Goal: Information Seeking & Learning: Learn about a topic

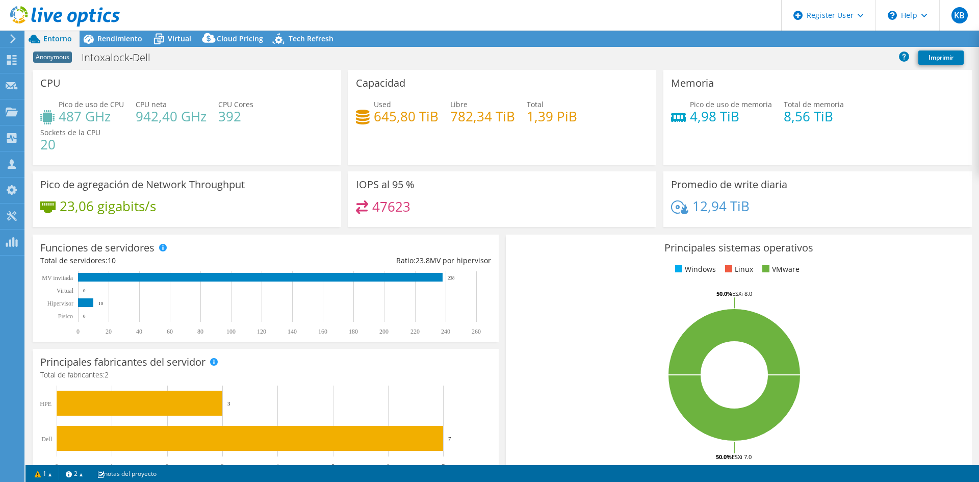
select select "USD"
click at [115, 45] on div "Rendimiento" at bounding box center [115, 39] width 70 height 16
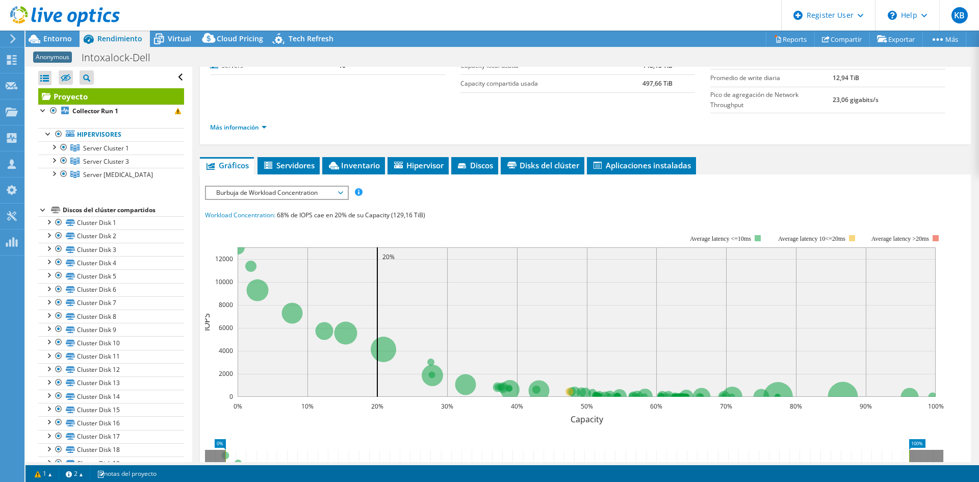
scroll to position [102, 0]
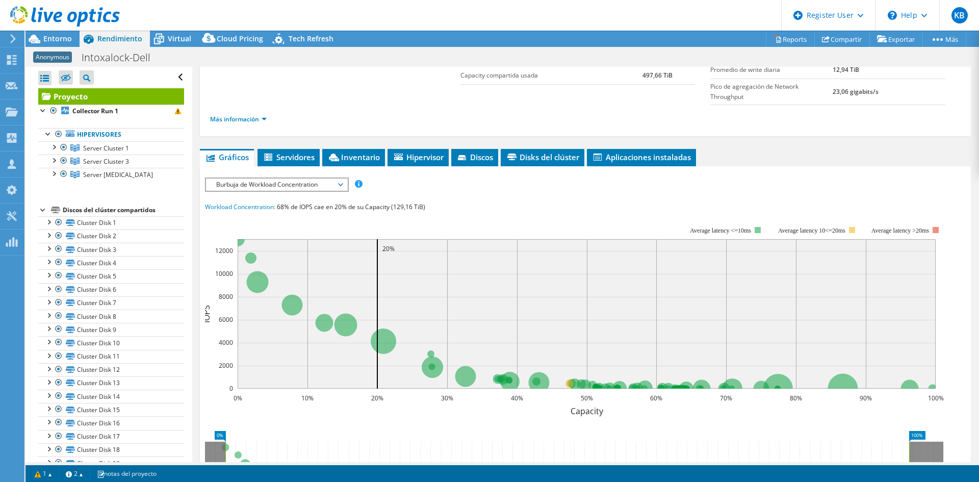
click at [335, 179] on span "Burbuja de Workload Concentration" at bounding box center [276, 184] width 131 height 12
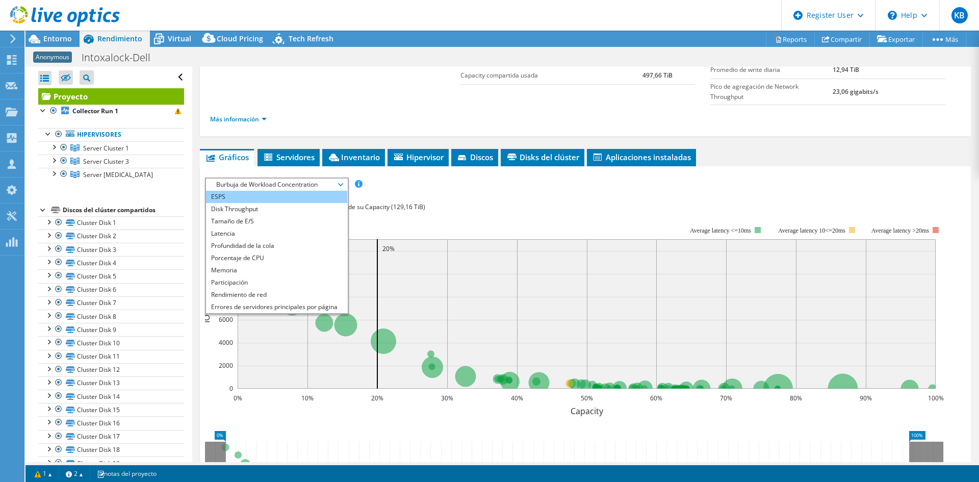
click at [295, 198] on li "ESPS" at bounding box center [276, 197] width 141 height 12
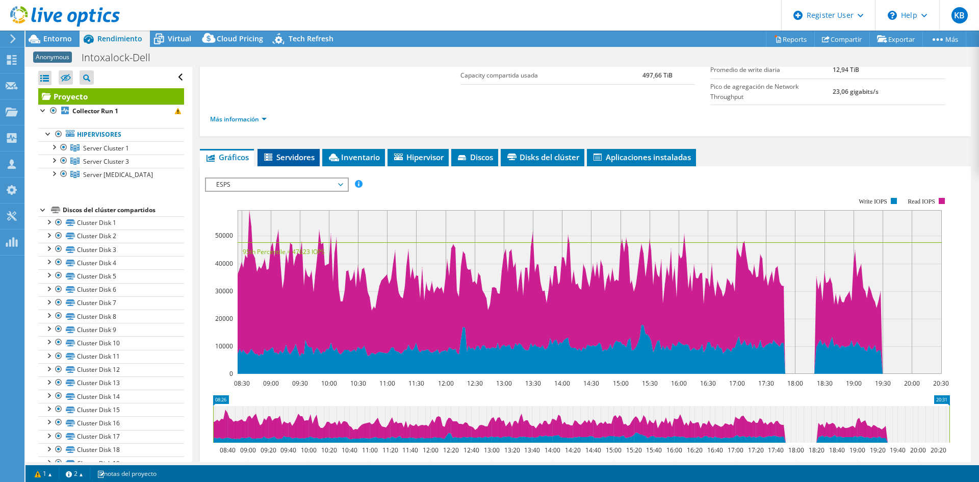
click at [287, 159] on span "Servidores" at bounding box center [289, 157] width 52 height 10
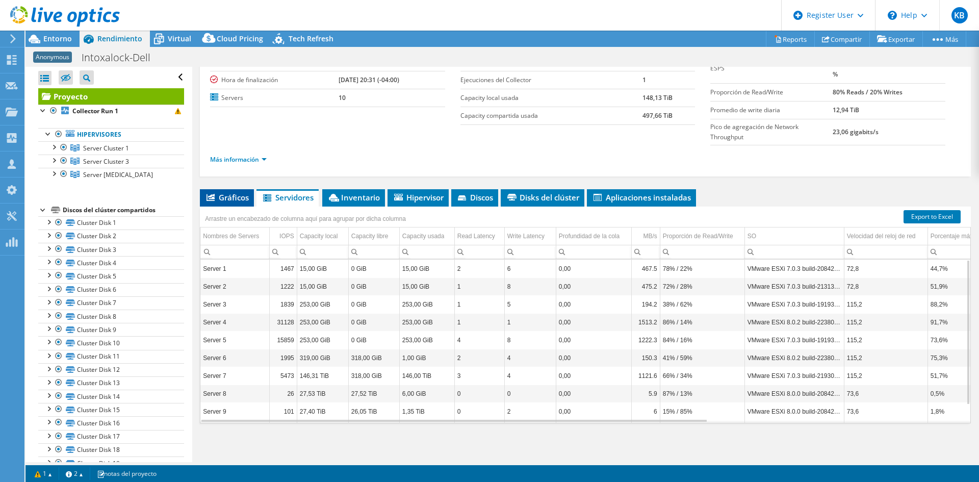
click at [239, 198] on span "Gráficos" at bounding box center [227, 197] width 44 height 10
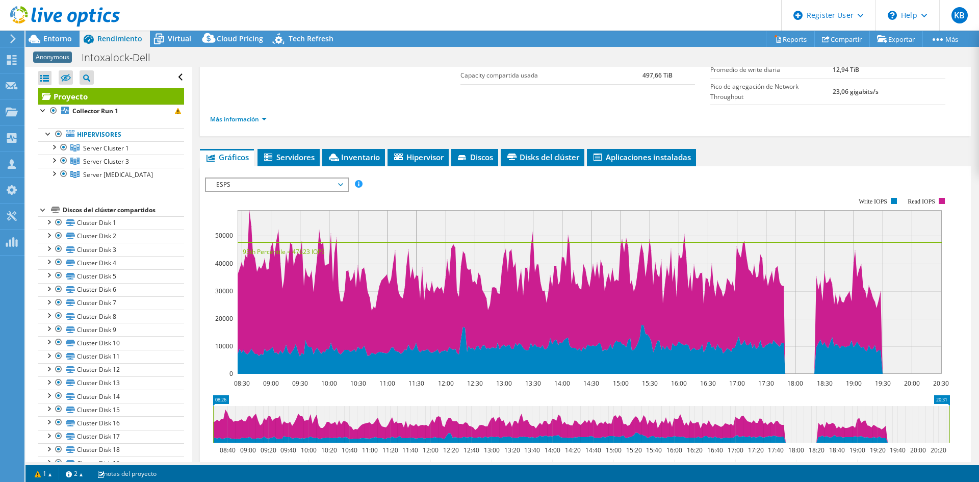
click at [313, 175] on div "ESPS Disk Throughput Tamaño de E/S Latencia Profundidad de la cola Porcentaje d…" at bounding box center [585, 348] width 761 height 353
click at [314, 181] on span "ESPS" at bounding box center [276, 184] width 131 height 12
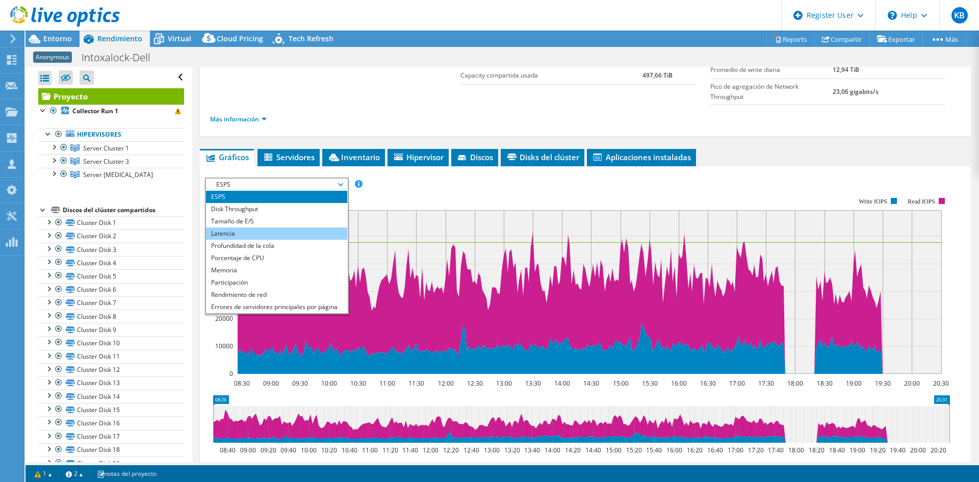
click at [290, 231] on li "Latencia" at bounding box center [276, 233] width 141 height 12
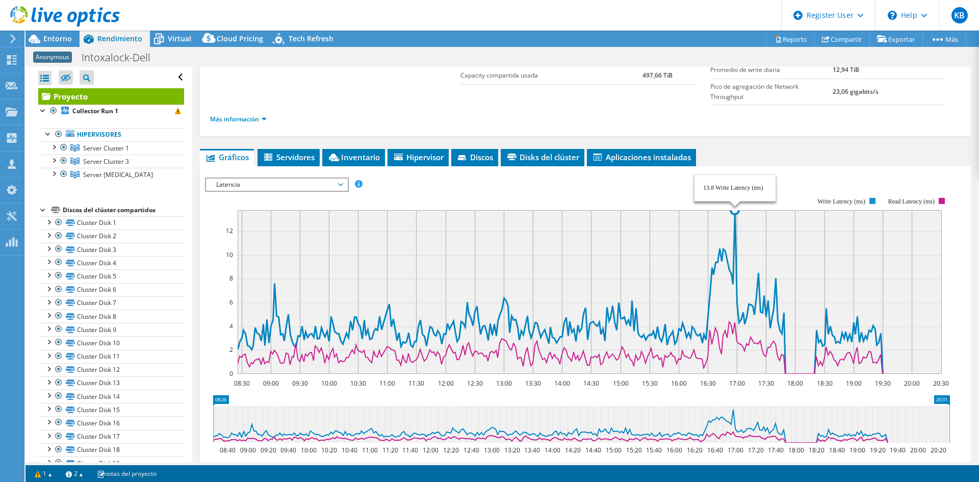
click at [734, 227] on icon at bounding box center [560, 292] width 645 height 164
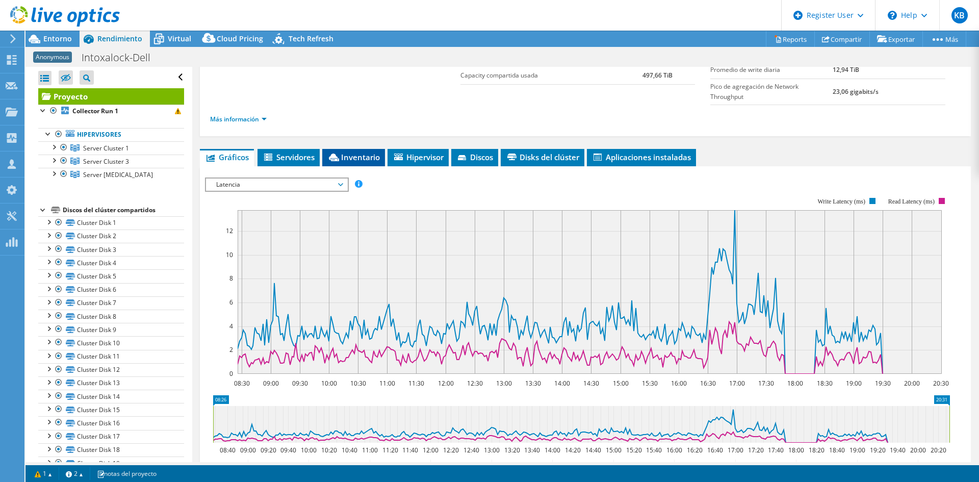
scroll to position [0, 0]
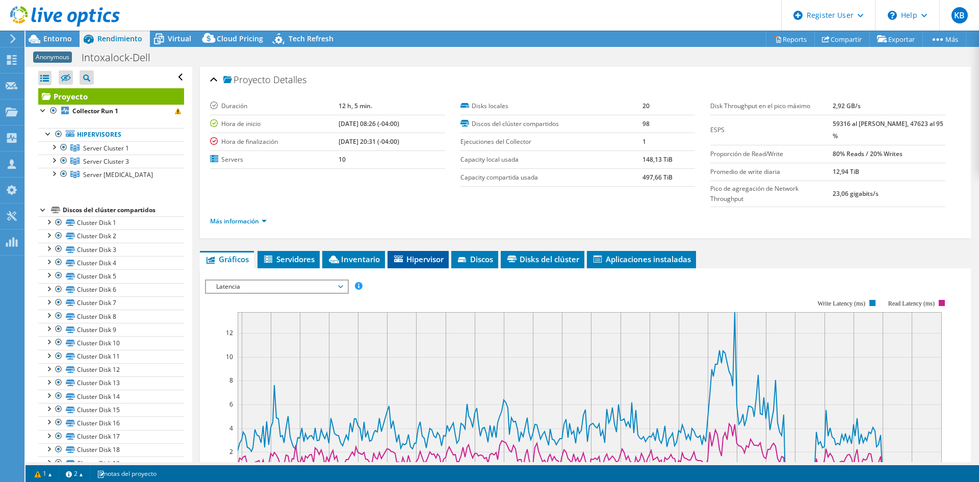
click at [398, 255] on icon at bounding box center [398, 258] width 9 height 7
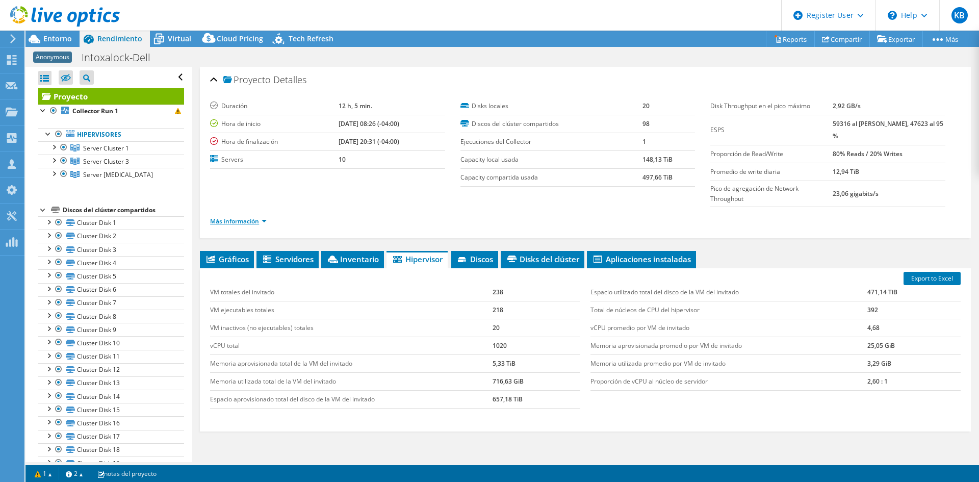
click at [248, 223] on link "Más información" at bounding box center [238, 221] width 57 height 9
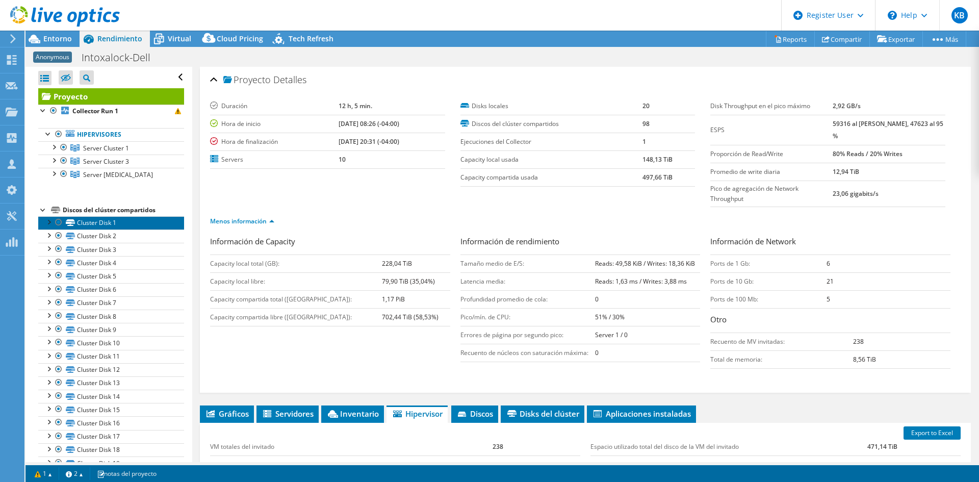
click at [89, 224] on link "Cluster Disk 1" at bounding box center [111, 222] width 146 height 13
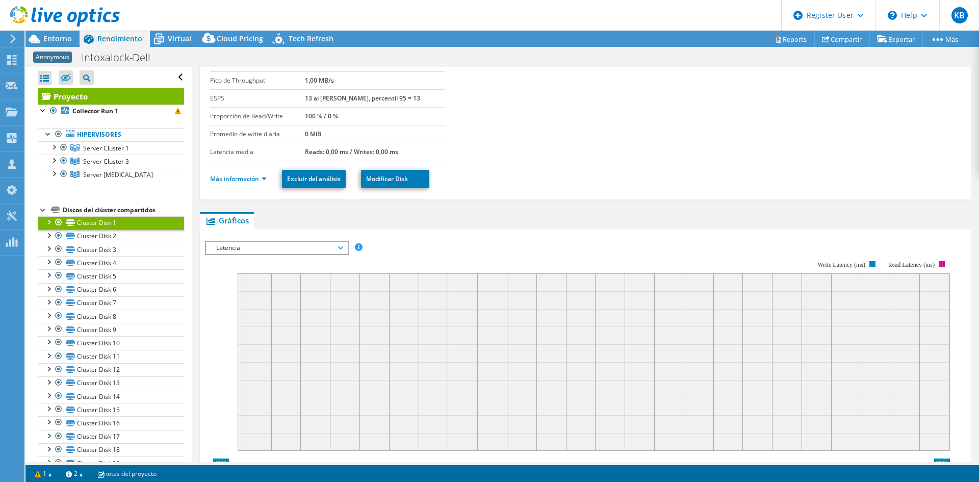
scroll to position [153, 0]
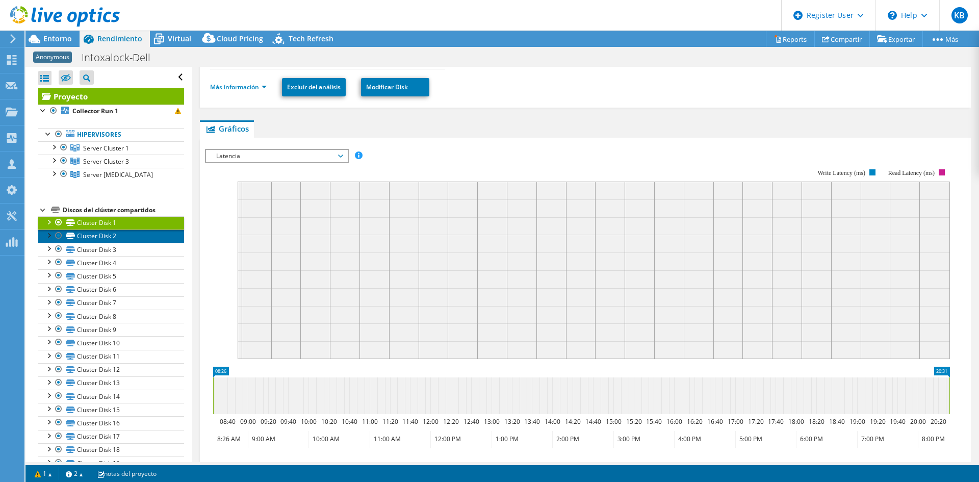
click at [95, 237] on link "Cluster Disk 2" at bounding box center [111, 235] width 146 height 13
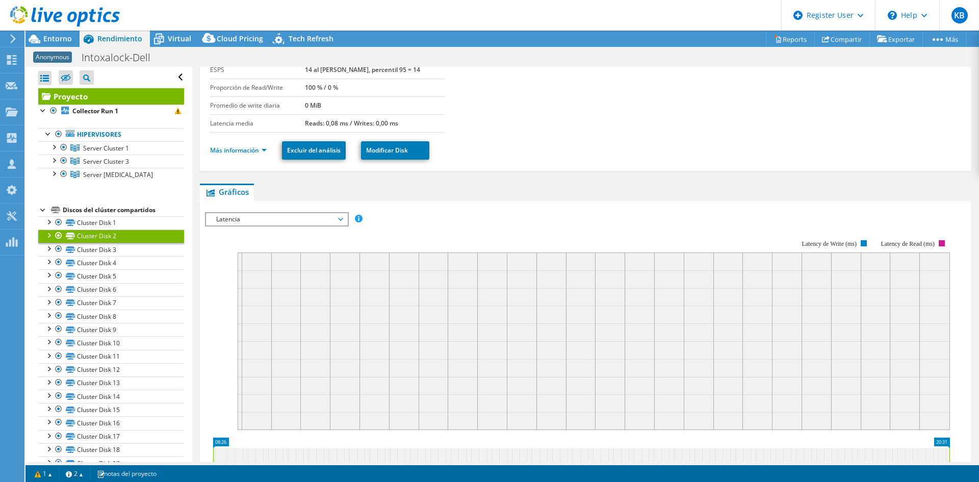
scroll to position [0, 0]
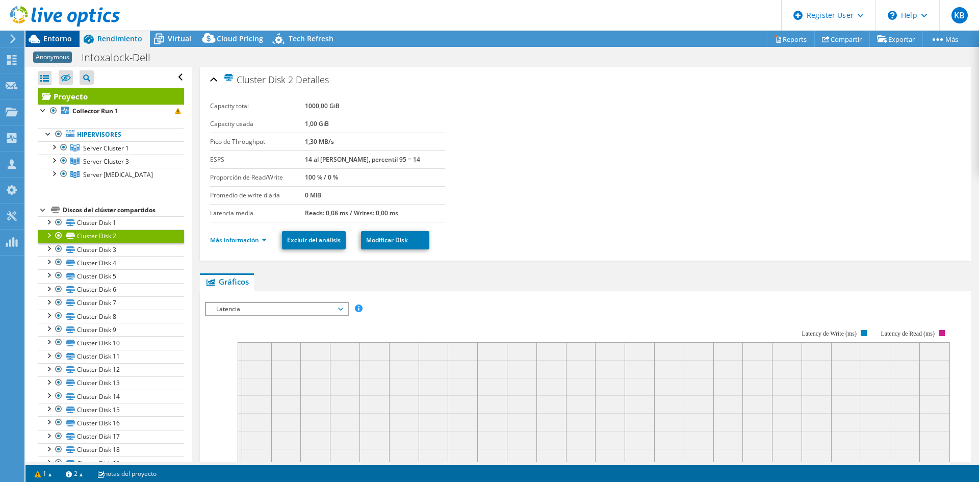
click at [58, 38] on span "Entorno" at bounding box center [57, 39] width 29 height 10
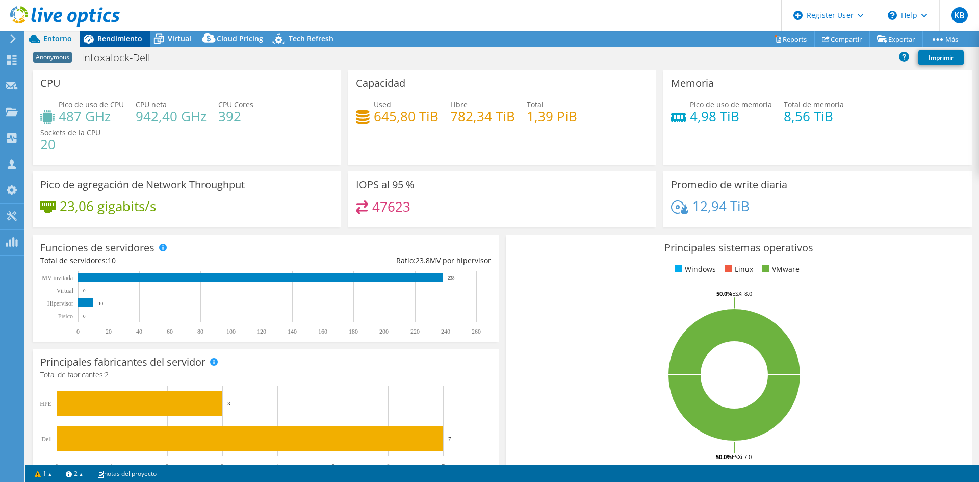
click at [95, 39] on icon at bounding box center [89, 39] width 18 height 18
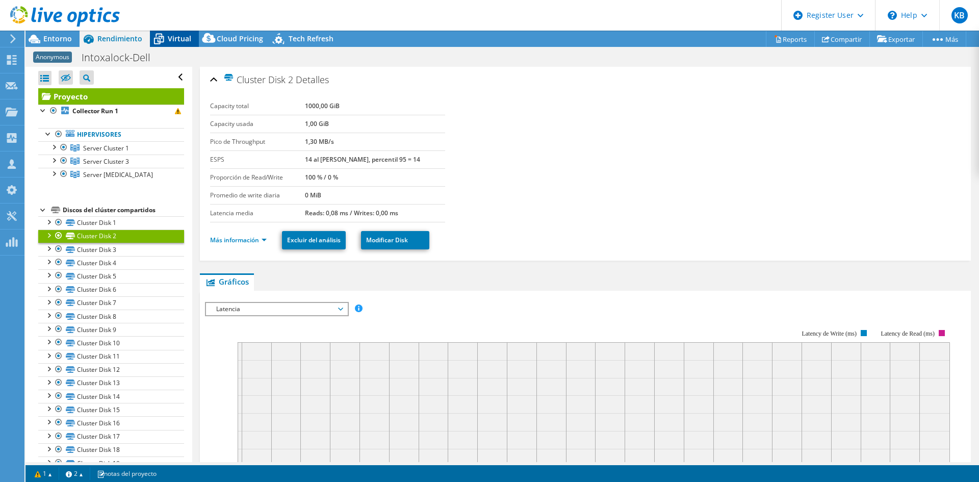
click at [170, 42] on span "Virtual" at bounding box center [179, 39] width 23 height 10
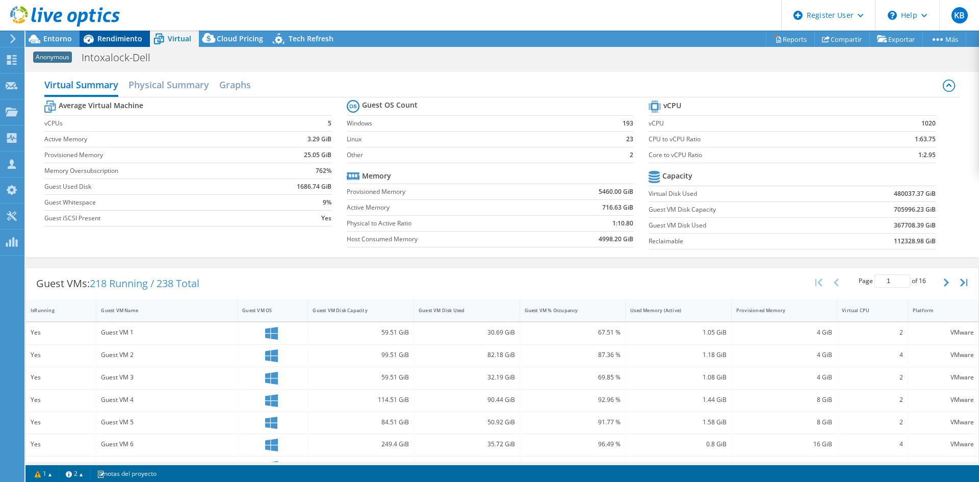
click at [106, 39] on span "Rendimiento" at bounding box center [119, 39] width 45 height 10
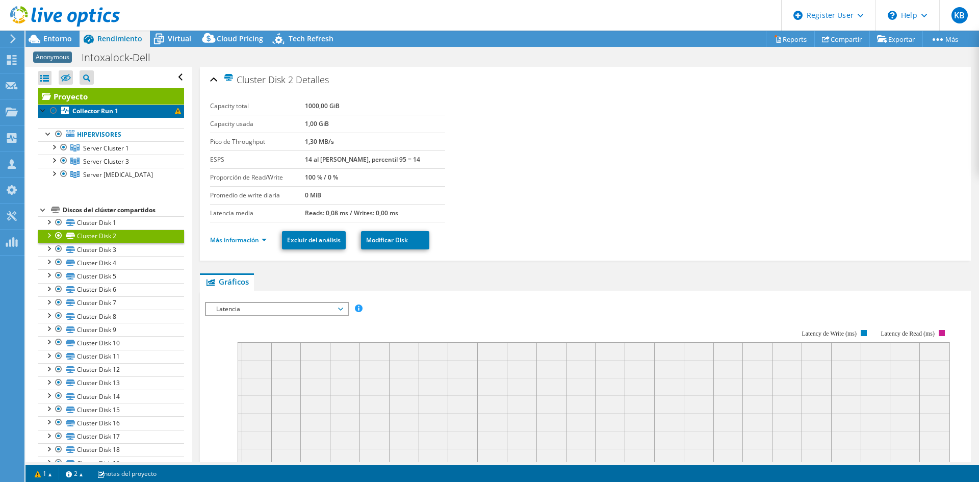
click at [102, 115] on b "Collector Run 1" at bounding box center [95, 111] width 46 height 9
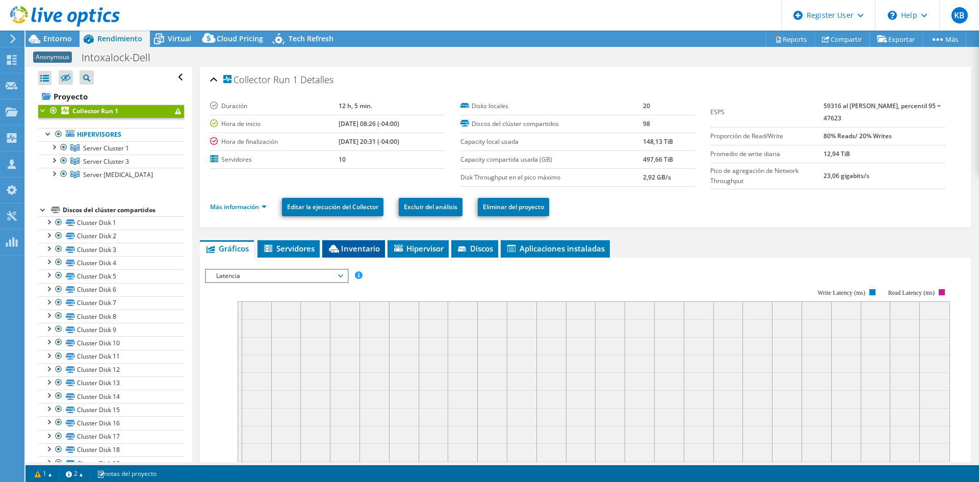
click at [336, 248] on icon at bounding box center [334, 249] width 10 height 8
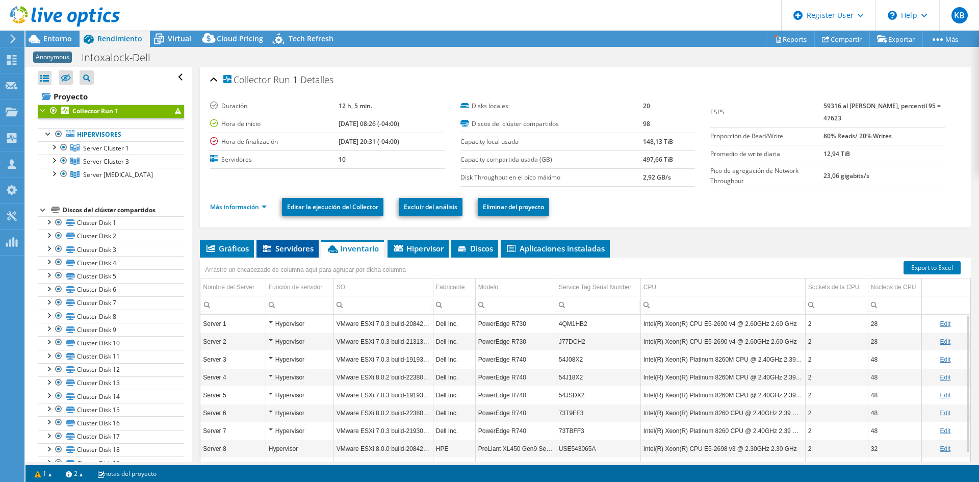
click at [290, 244] on span "Servidores" at bounding box center [288, 248] width 52 height 10
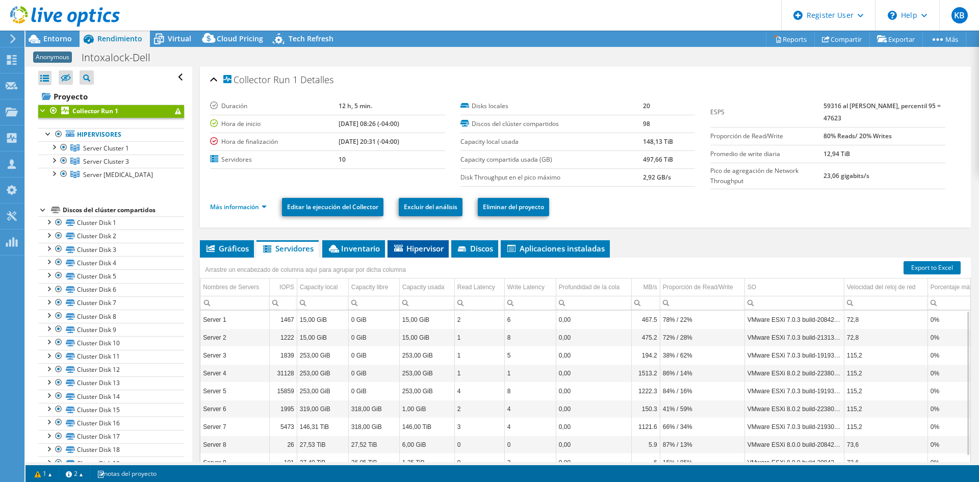
click at [415, 250] on span "Hipervisor" at bounding box center [418, 248] width 51 height 10
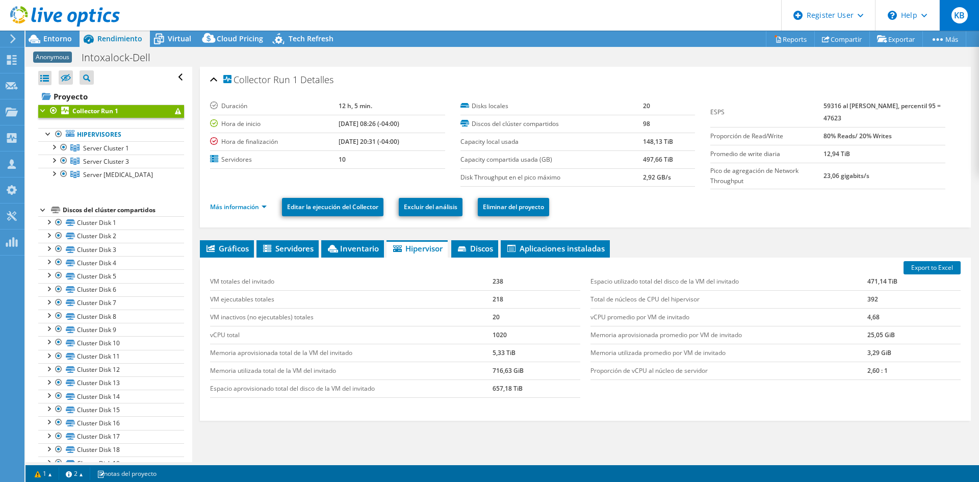
click at [948, 18] on div "KB" at bounding box center [959, 15] width 40 height 31
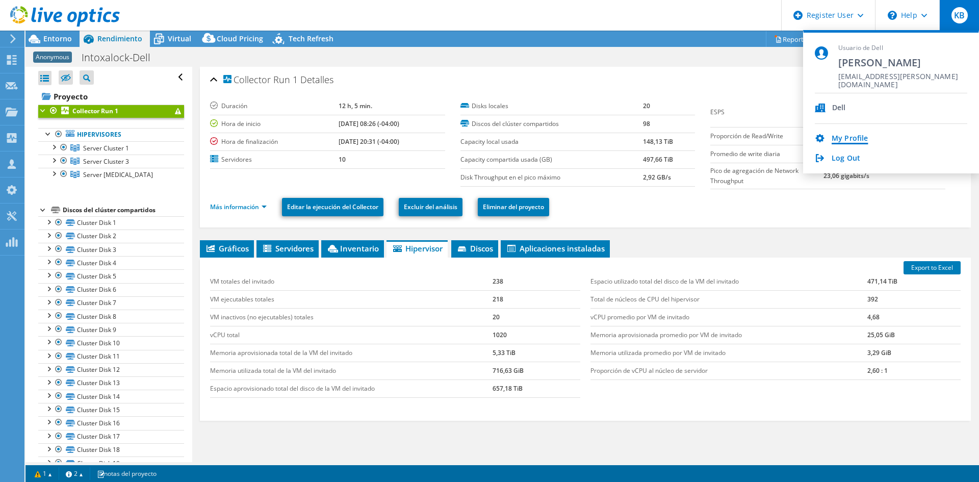
click at [857, 138] on link "My Profile" at bounding box center [849, 139] width 36 height 10
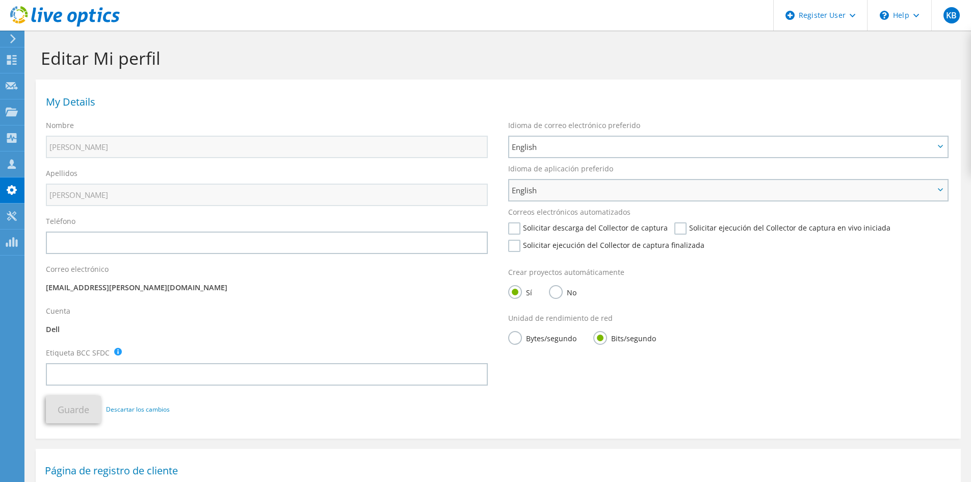
click at [745, 193] on span "English" at bounding box center [723, 190] width 423 height 12
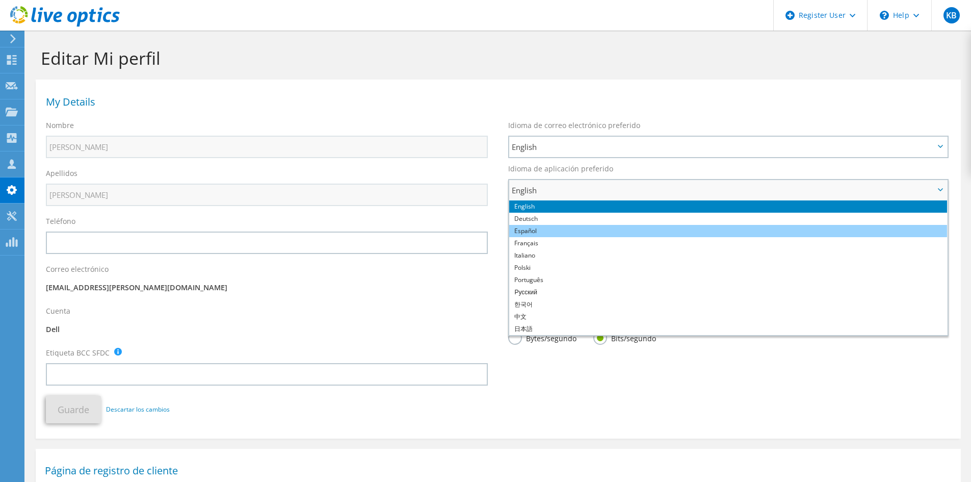
click at [632, 233] on li "Español" at bounding box center [728, 231] width 438 height 12
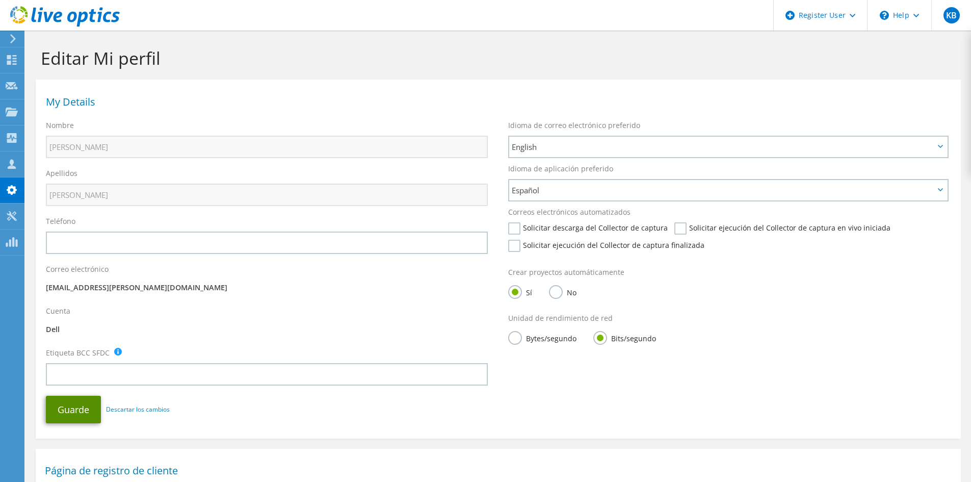
click at [85, 415] on button "Guarde" at bounding box center [73, 410] width 55 height 28
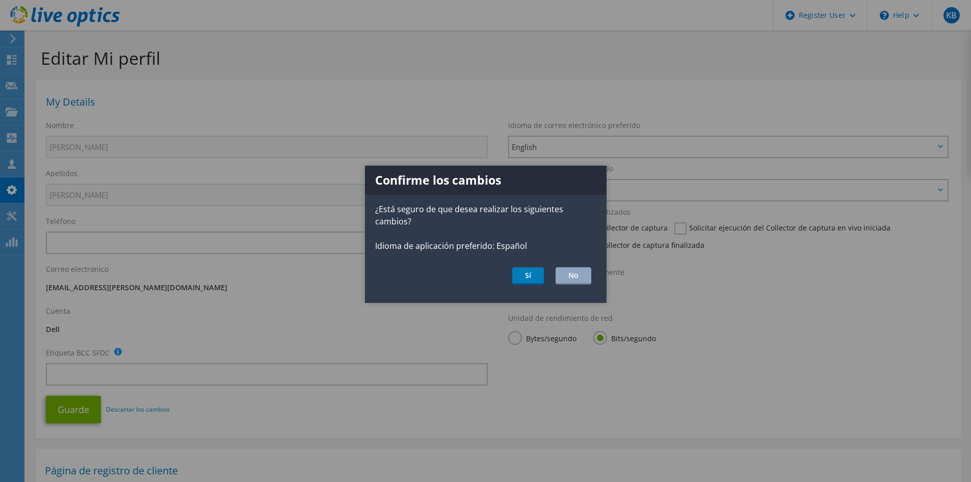
click at [546, 271] on ul "Sí No" at bounding box center [486, 275] width 242 height 17
click at [528, 272] on button "Sí" at bounding box center [528, 275] width 32 height 17
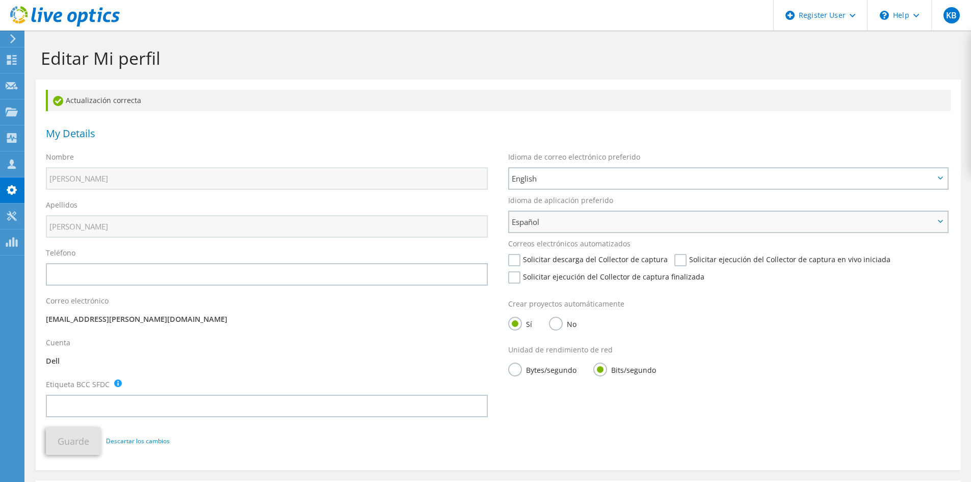
click at [586, 214] on span "Español" at bounding box center [728, 222] width 438 height 20
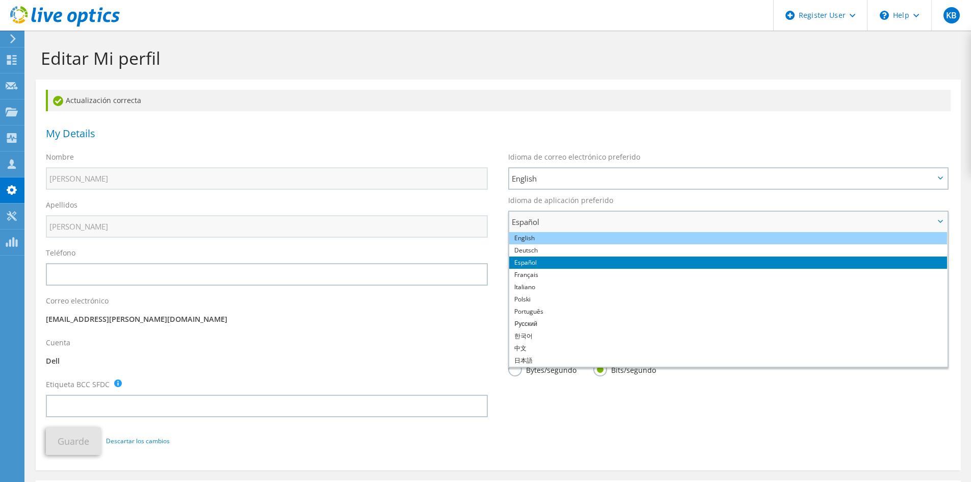
click at [551, 240] on li "English" at bounding box center [728, 238] width 438 height 12
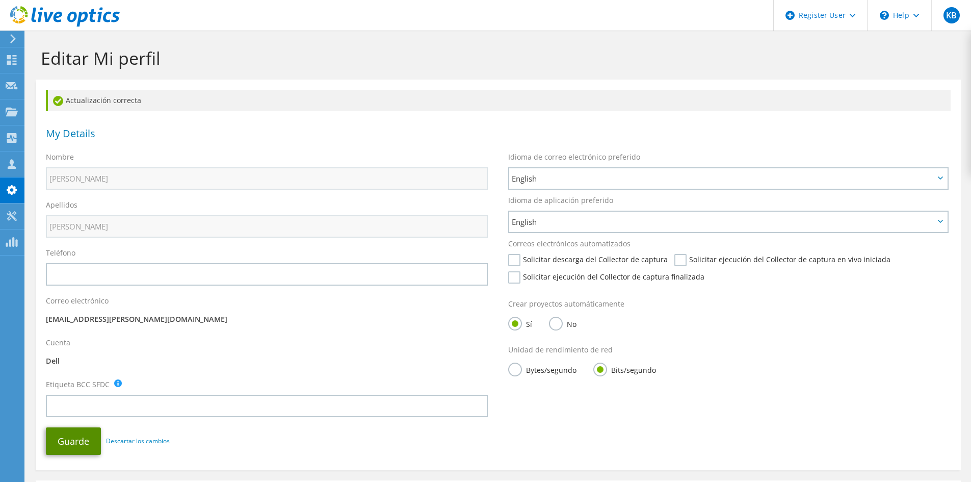
click at [78, 441] on button "Guarde" at bounding box center [73, 441] width 55 height 28
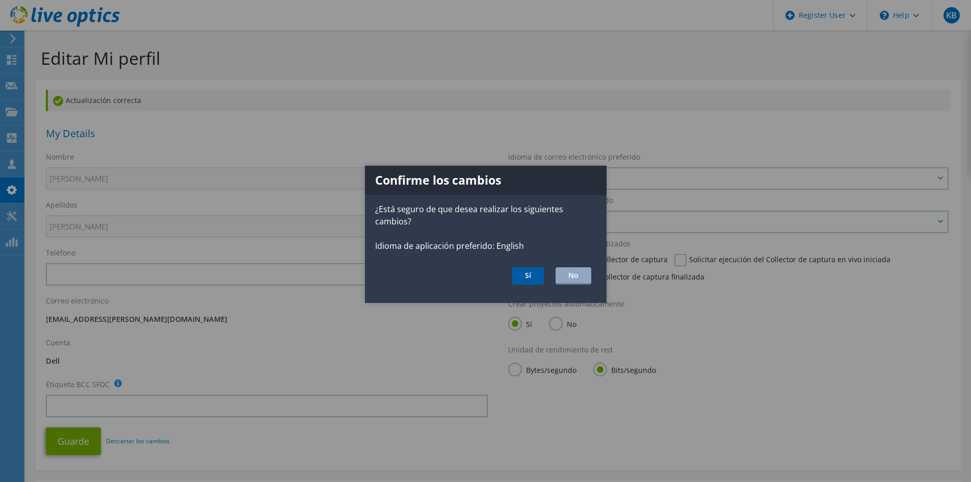
click at [535, 273] on button "Sí" at bounding box center [528, 275] width 32 height 17
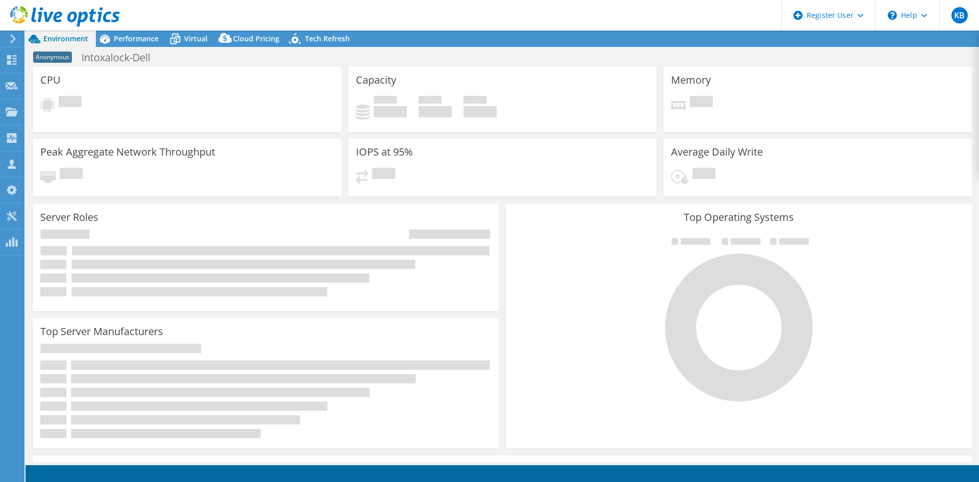
select select "USD"
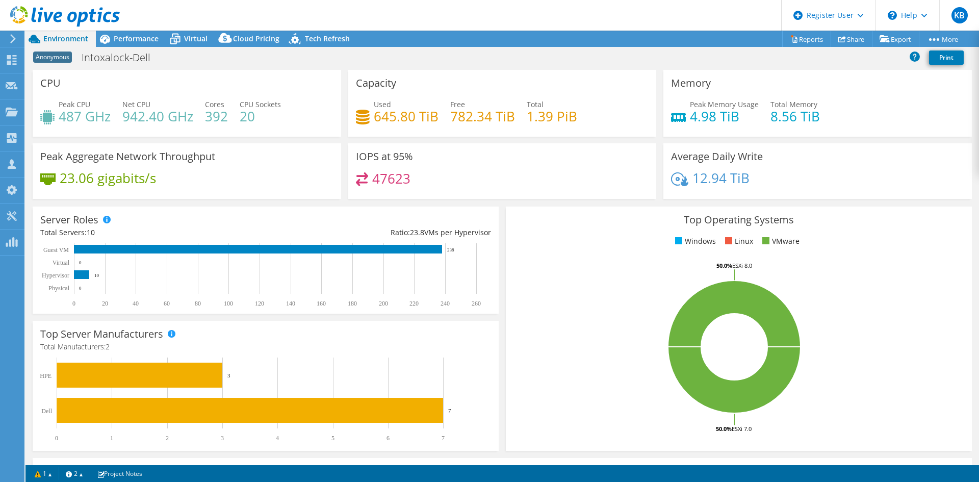
scroll to position [199, 0]
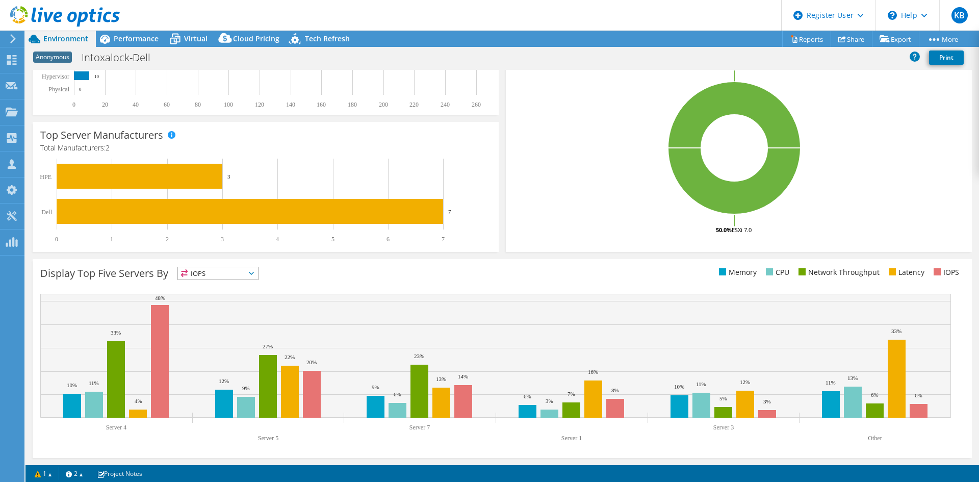
click at [254, 267] on span "IOPS" at bounding box center [218, 273] width 80 height 12
click at [239, 285] on li "IOPS" at bounding box center [218, 286] width 80 height 14
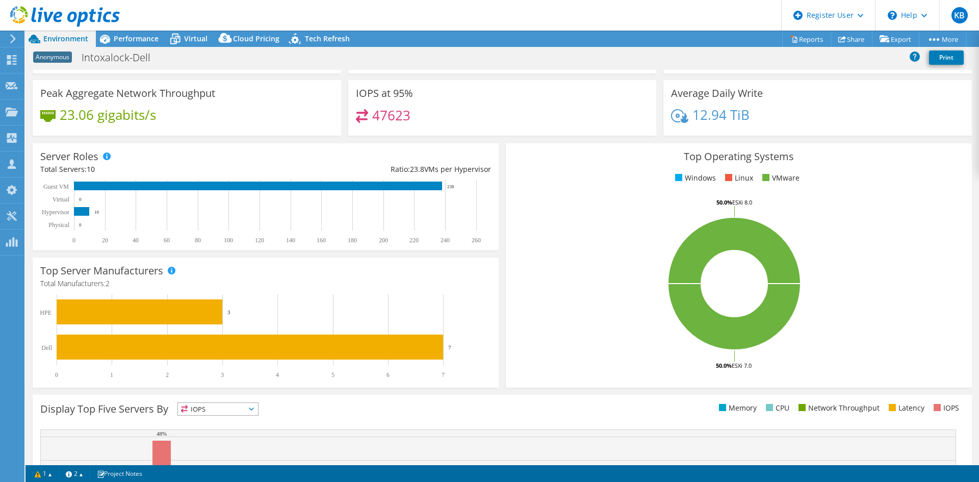
scroll to position [0, 0]
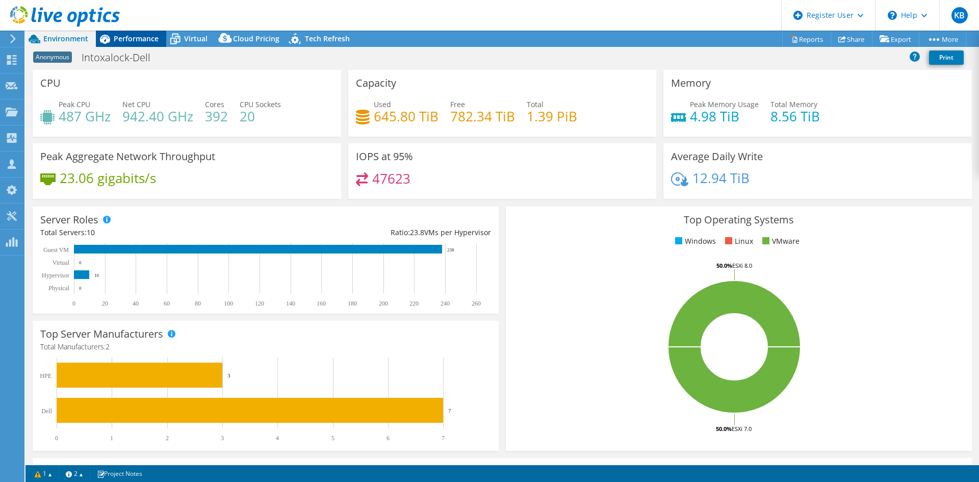
click at [128, 41] on span "Performance" at bounding box center [136, 39] width 45 height 10
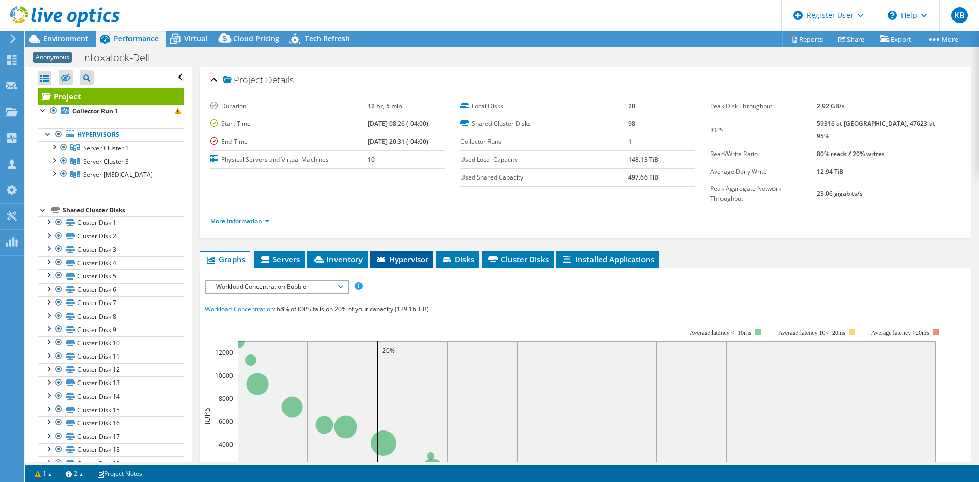
click at [398, 254] on span "Hypervisor" at bounding box center [401, 259] width 53 height 10
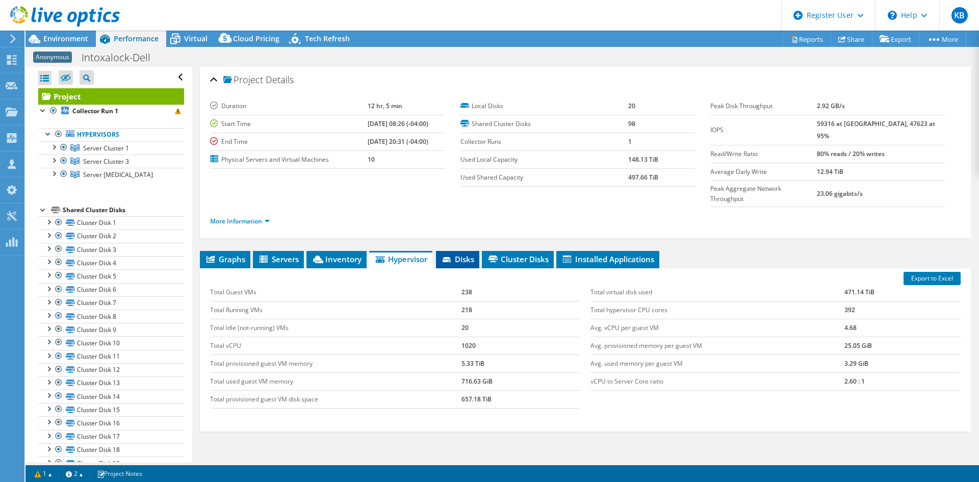
click at [474, 254] on span "Disks" at bounding box center [457, 259] width 33 height 10
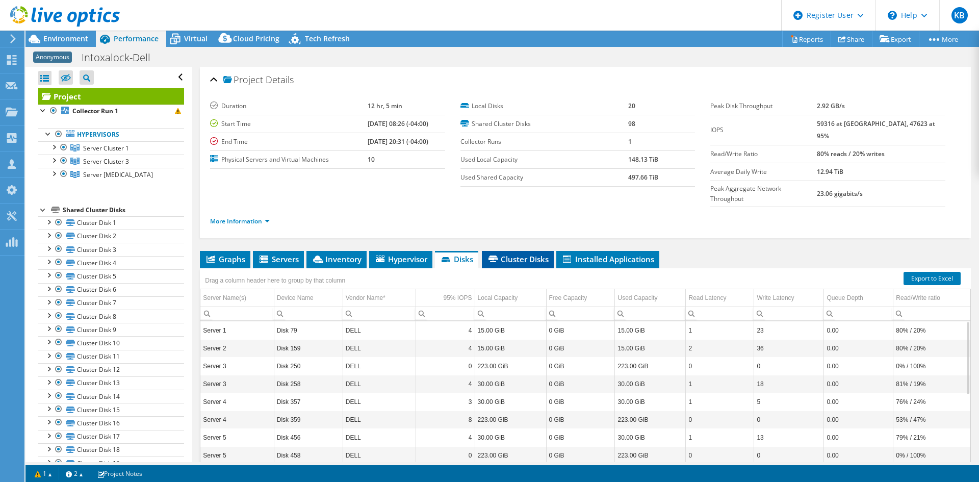
click at [520, 254] on span "Cluster Disks" at bounding box center [518, 259] width 62 height 10
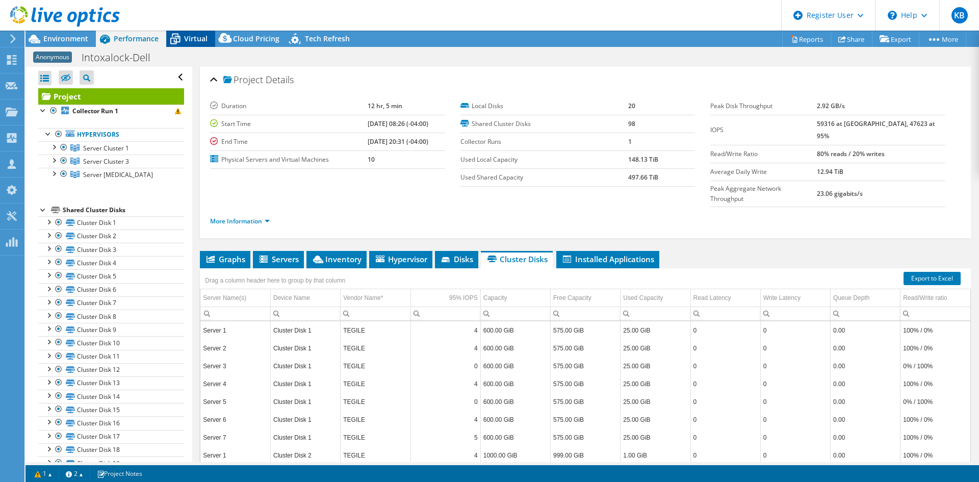
click at [198, 36] on span "Virtual" at bounding box center [195, 39] width 23 height 10
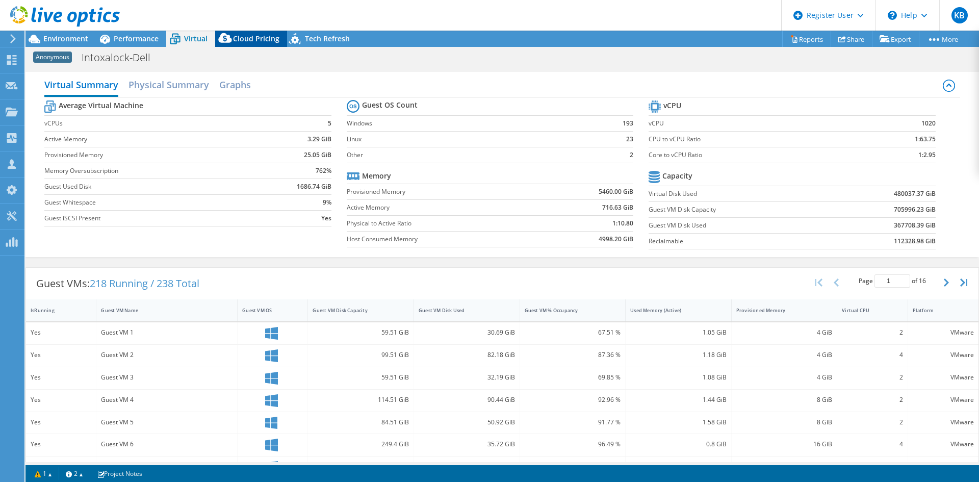
click at [238, 38] on span "Cloud Pricing" at bounding box center [256, 39] width 46 height 10
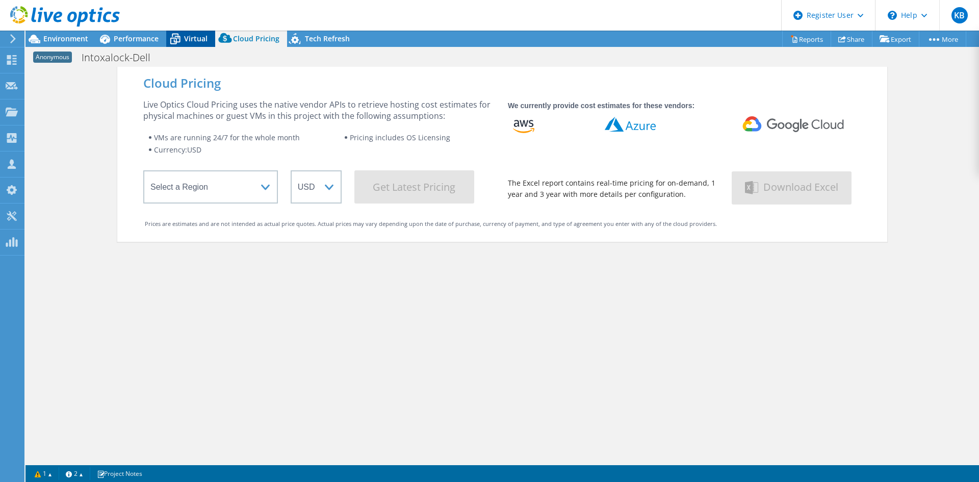
click at [203, 40] on span "Virtual" at bounding box center [195, 39] width 23 height 10
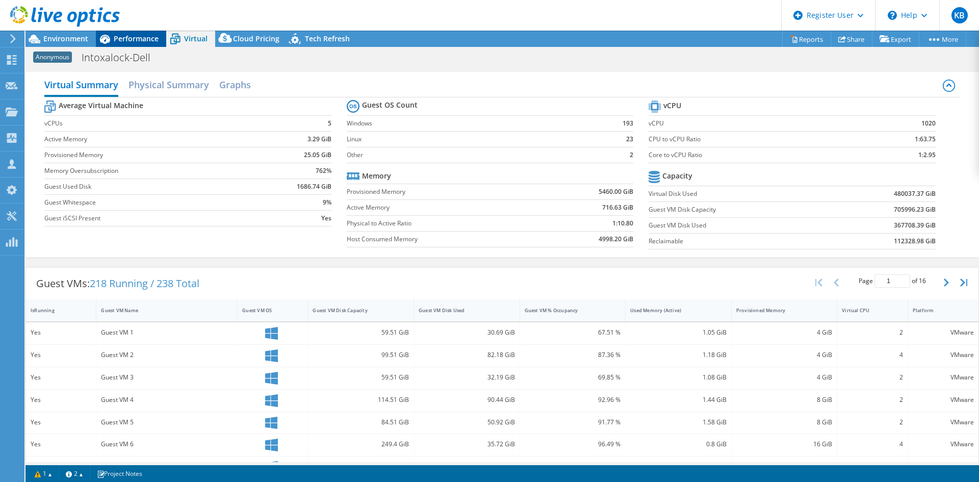
click at [137, 40] on span "Performance" at bounding box center [136, 39] width 45 height 10
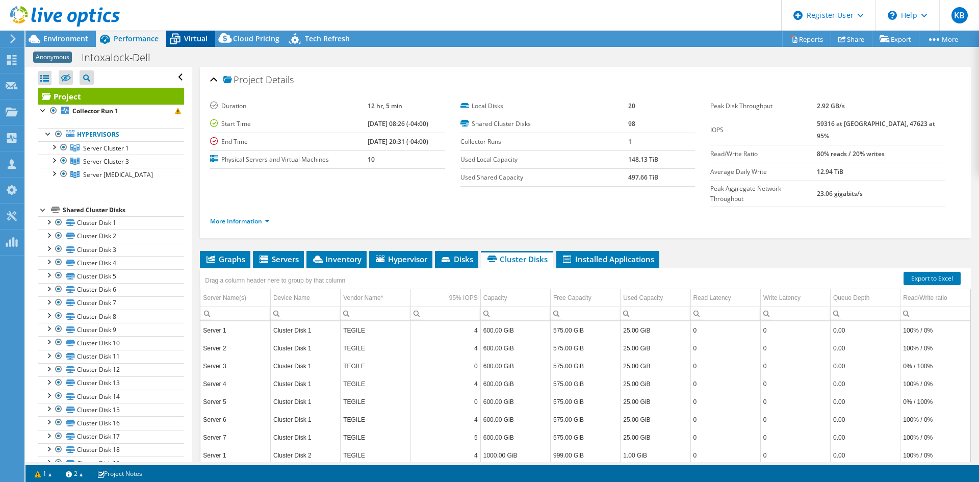
click at [187, 38] on span "Virtual" at bounding box center [195, 39] width 23 height 10
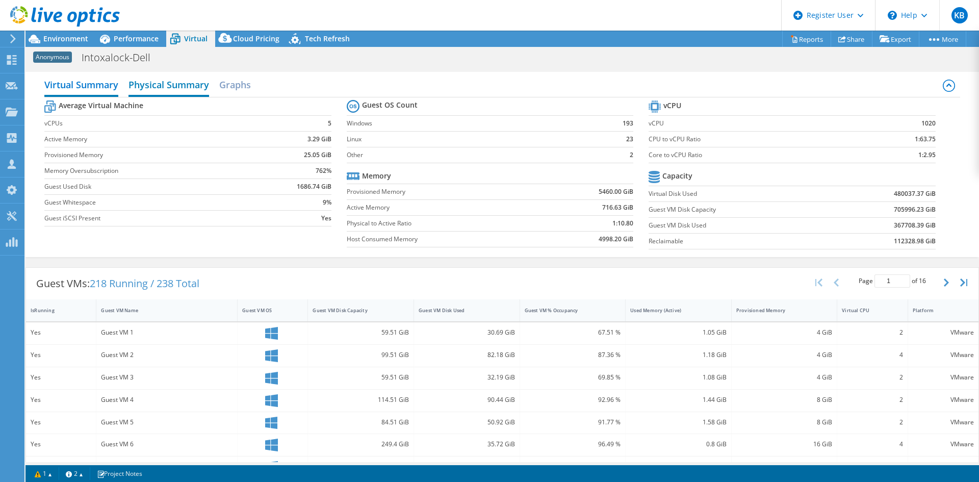
click at [195, 91] on h2 "Physical Summary" at bounding box center [168, 85] width 81 height 22
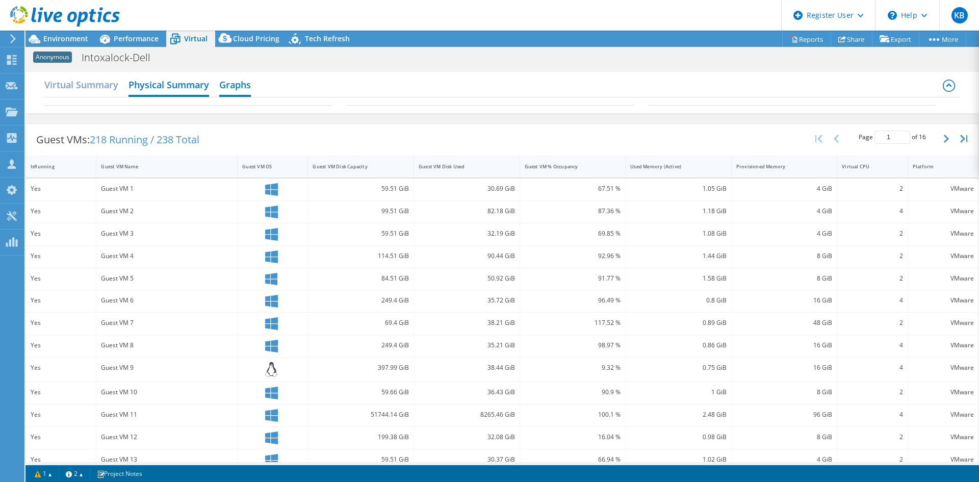
click at [246, 82] on h2 "Graphs" at bounding box center [235, 85] width 32 height 22
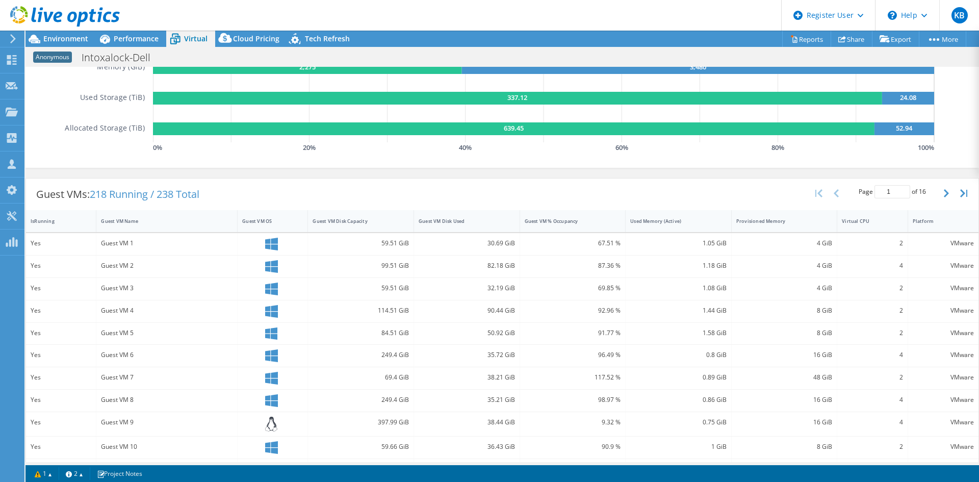
scroll to position [28, 0]
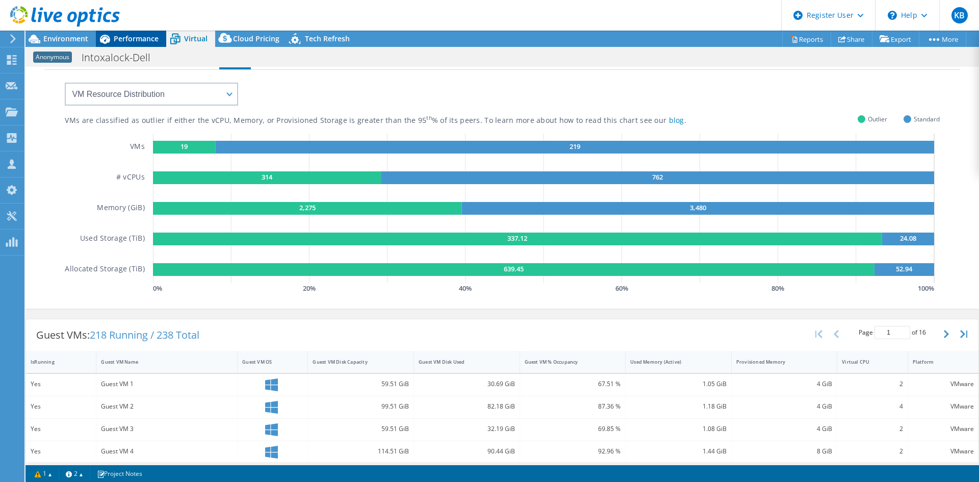
click at [106, 39] on icon at bounding box center [105, 39] width 10 height 9
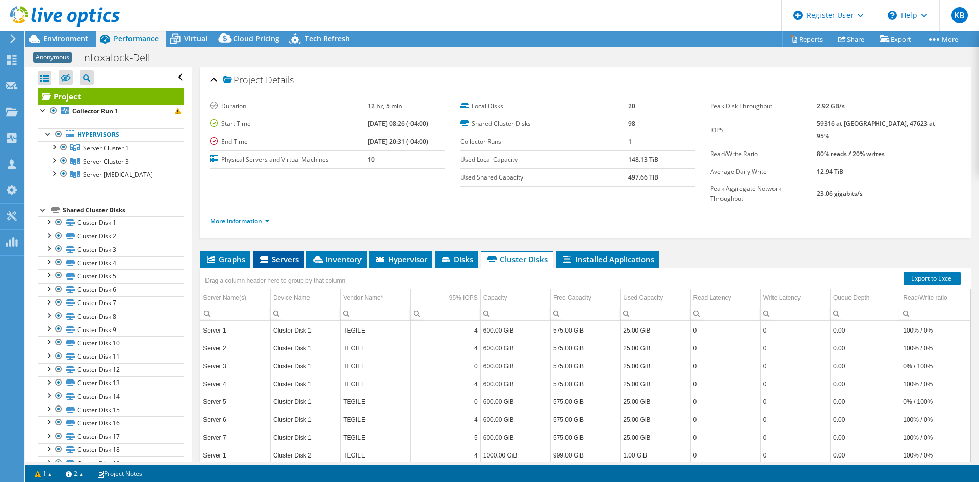
click at [286, 251] on li "Servers" at bounding box center [278, 259] width 51 height 17
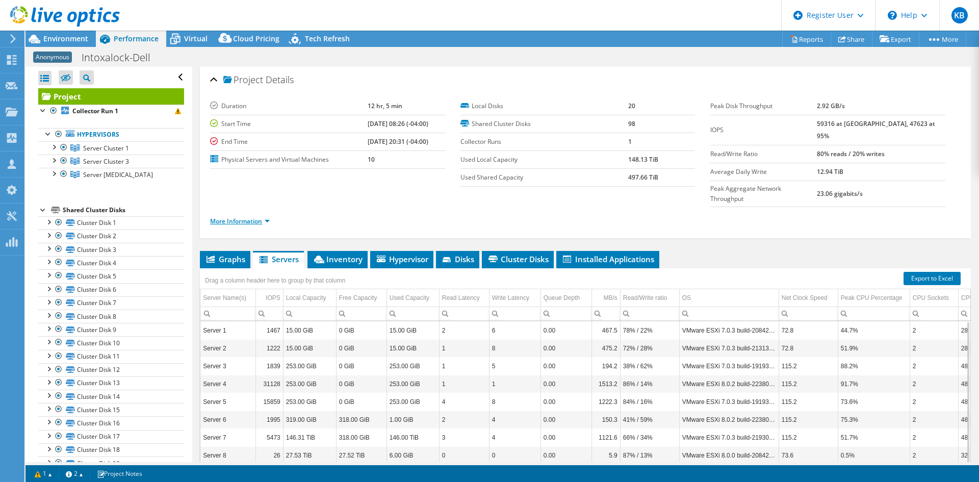
click at [253, 217] on link "More Information" at bounding box center [240, 221] width 60 height 9
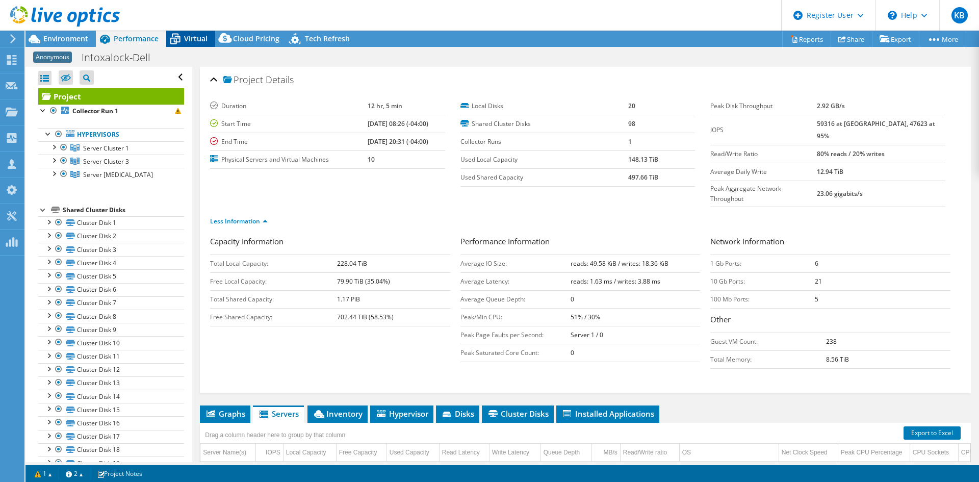
click at [186, 42] on span "Virtual" at bounding box center [195, 39] width 23 height 10
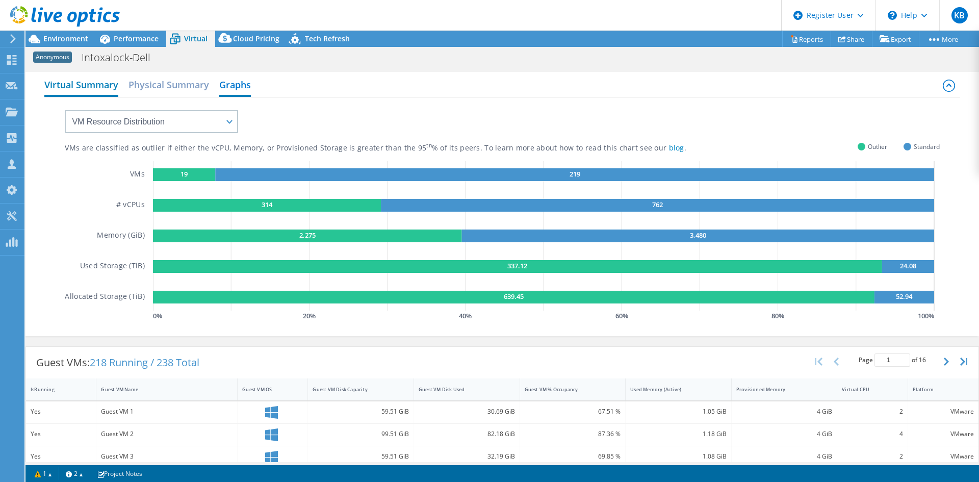
click at [92, 85] on h2 "Virtual Summary" at bounding box center [81, 85] width 74 height 22
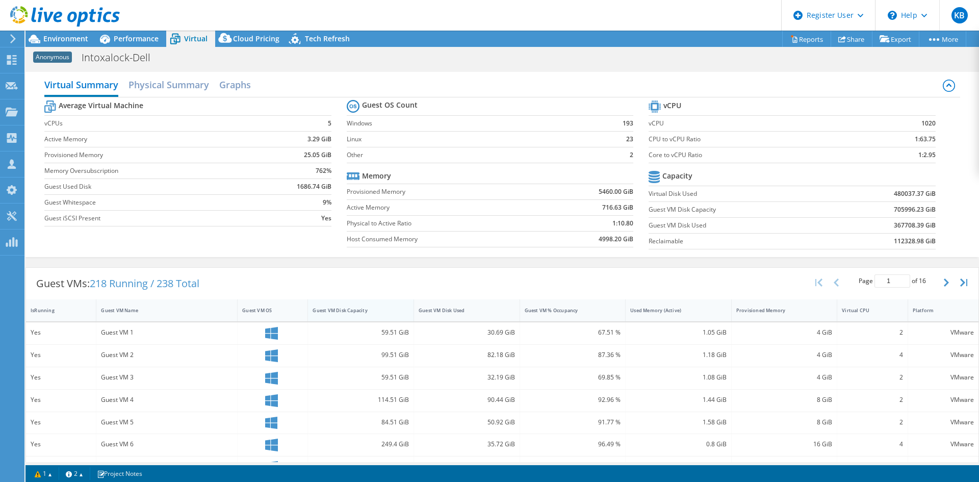
click at [378, 310] on div "Guest VM Disk Capacity" at bounding box center [354, 310] width 84 height 7
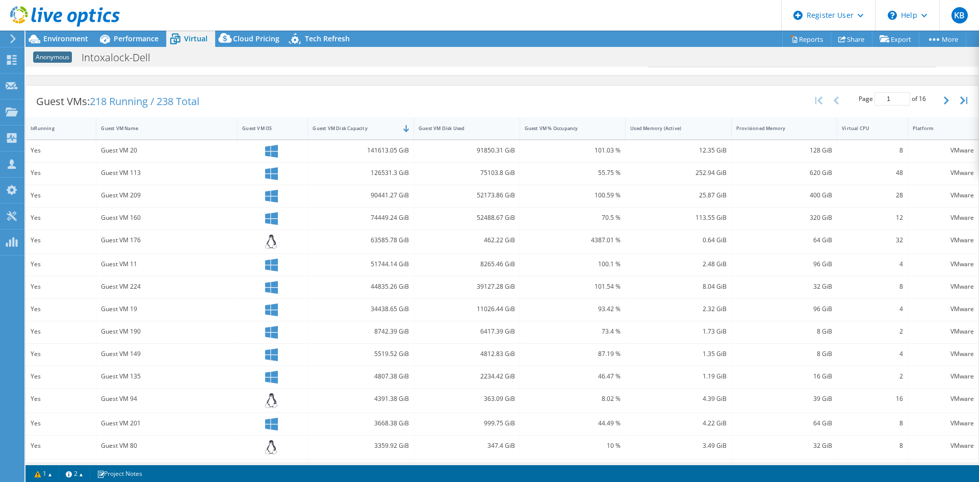
scroll to position [207, 0]
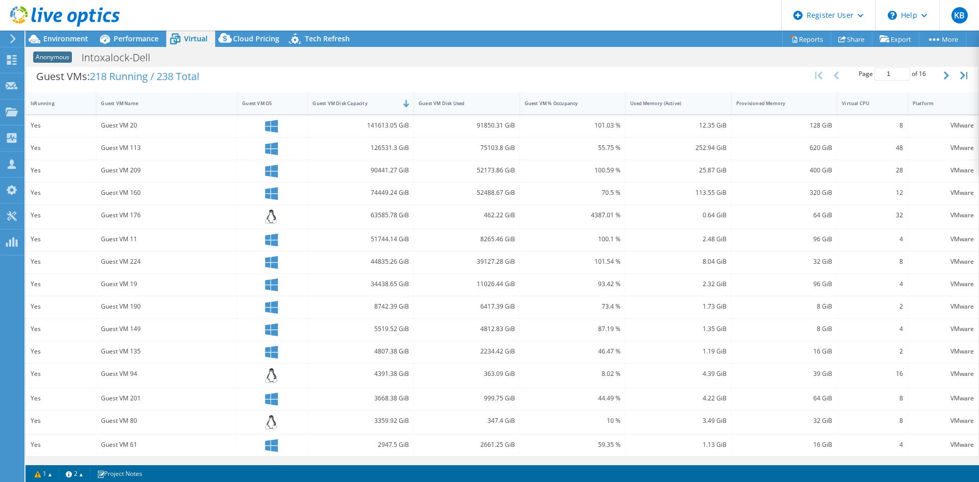
click at [58, 105] on div "IsRunning" at bounding box center [55, 103] width 48 height 7
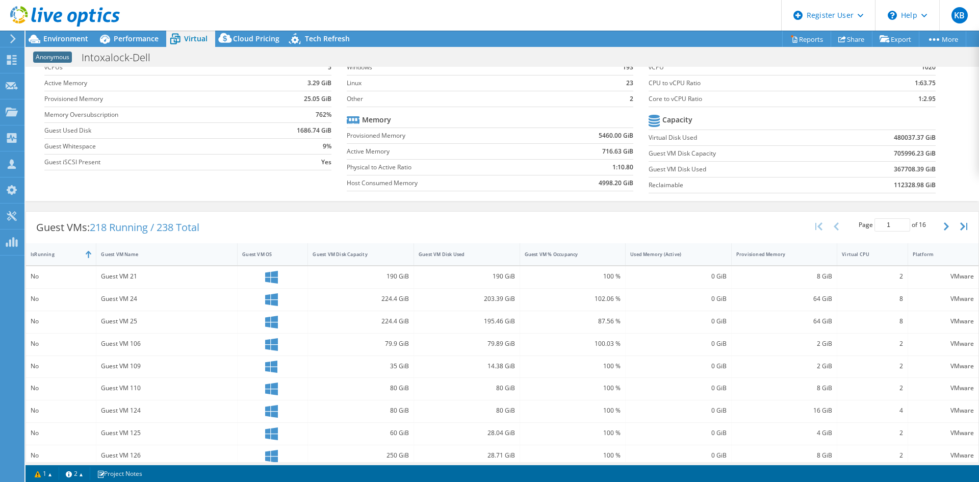
scroll to position [102, 0]
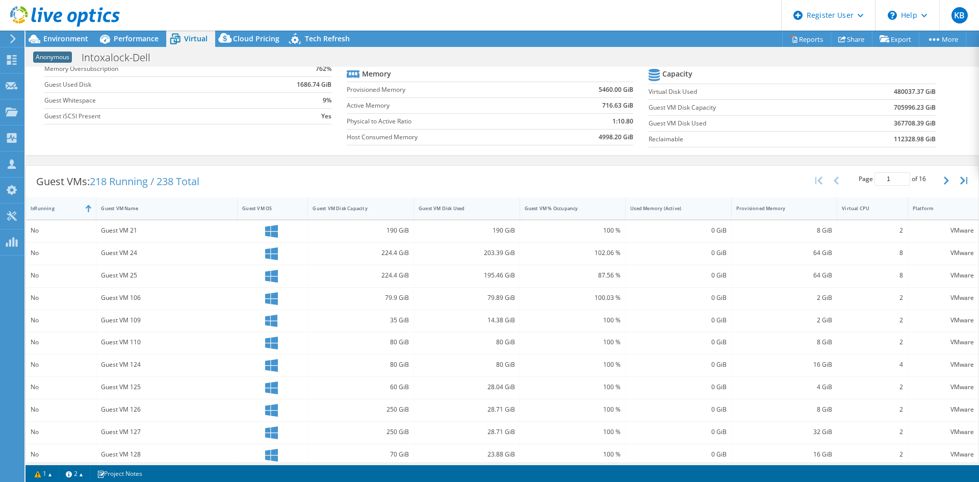
click at [69, 199] on div "IsRunning" at bounding box center [61, 208] width 70 height 22
click at [349, 211] on div "Guest VM Disk Capacity" at bounding box center [354, 208] width 84 height 7
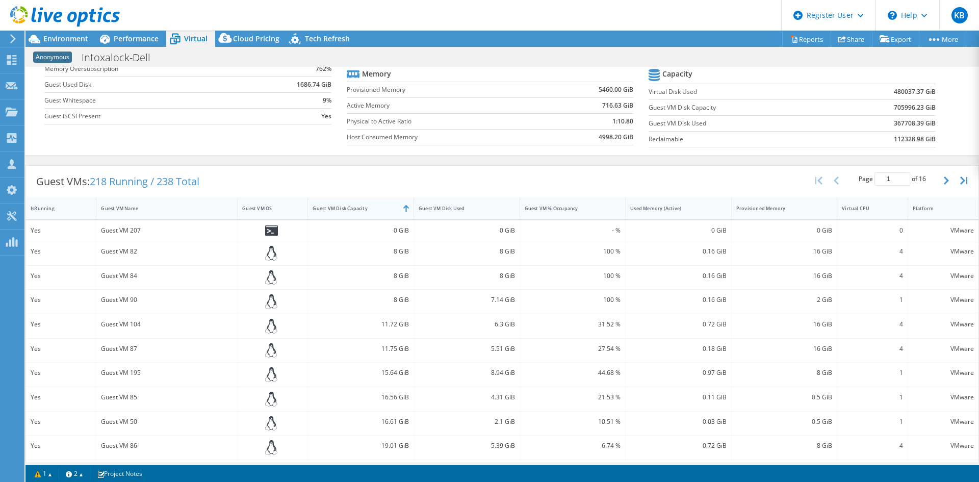
click at [349, 211] on div "Guest VM Disk Capacity" at bounding box center [354, 208] width 84 height 7
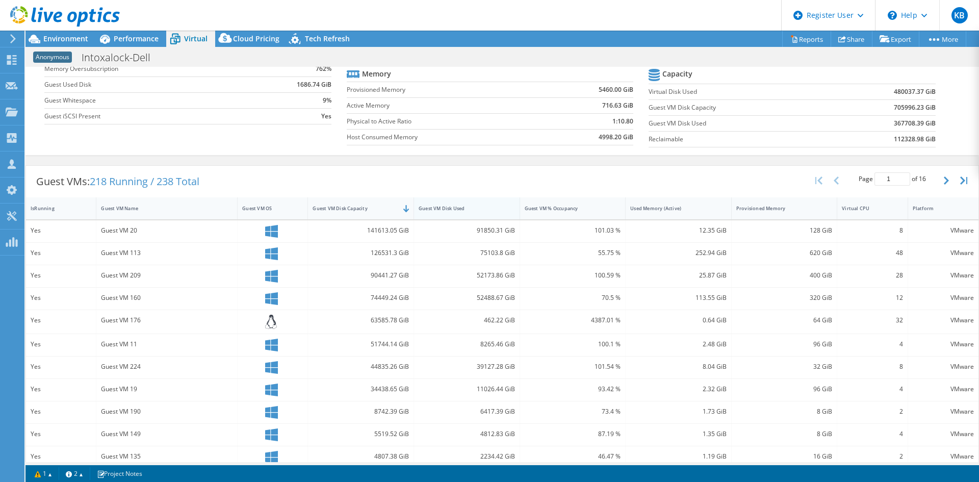
click at [455, 205] on div "Guest VM Disk Used" at bounding box center [461, 208] width 84 height 7
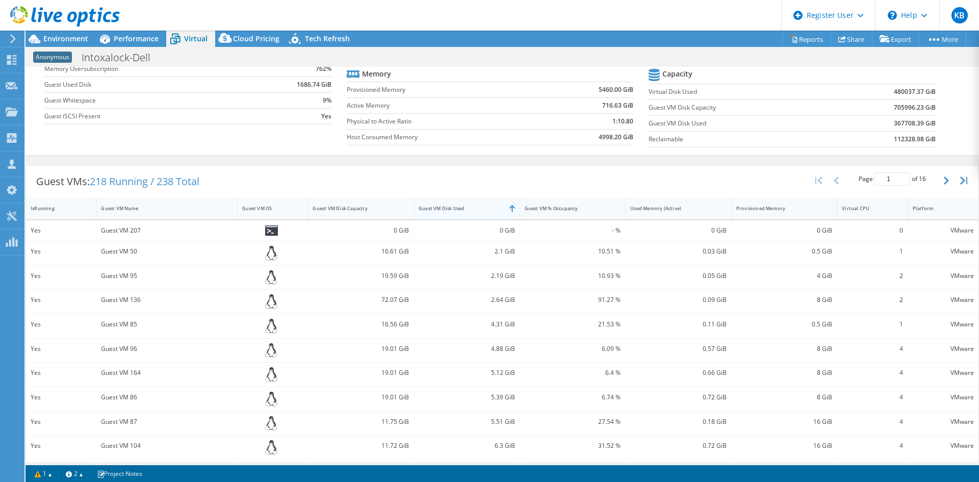
click at [455, 205] on div "Guest VM Disk Used" at bounding box center [461, 208] width 84 height 7
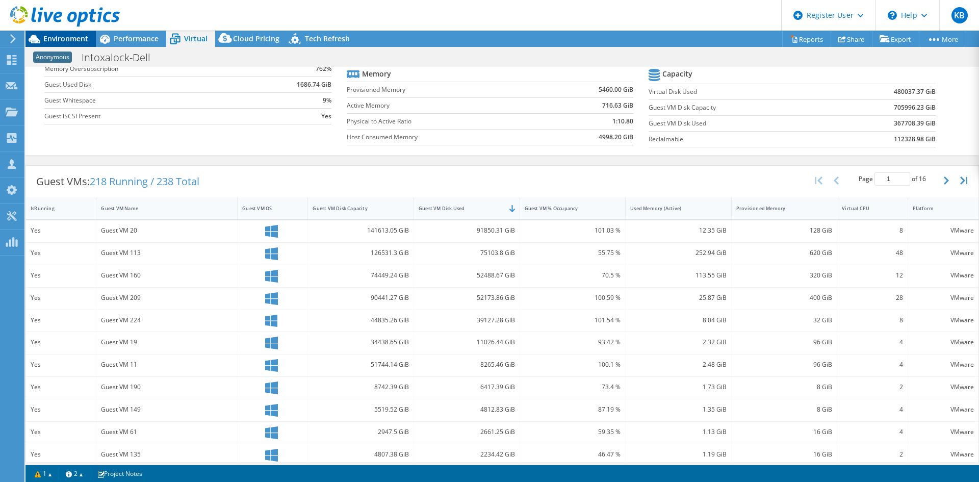
click at [47, 37] on span "Environment" at bounding box center [65, 39] width 45 height 10
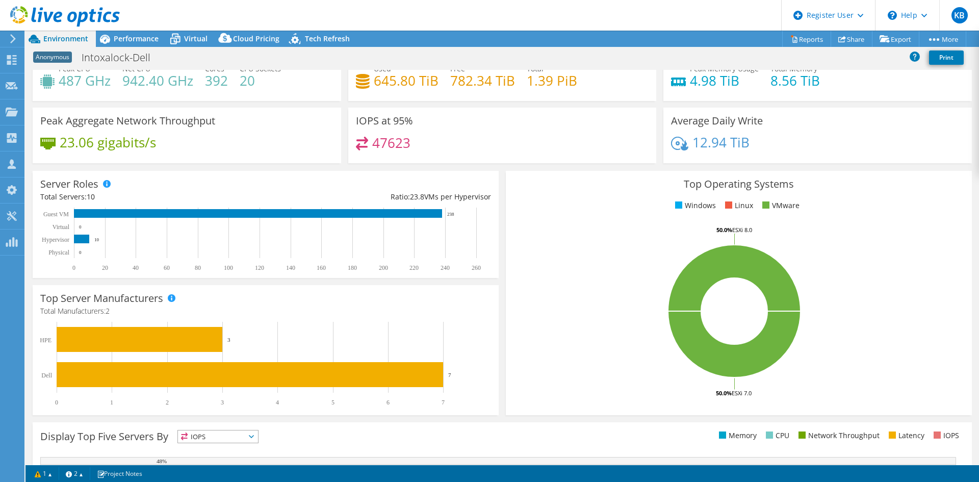
scroll to position [0, 0]
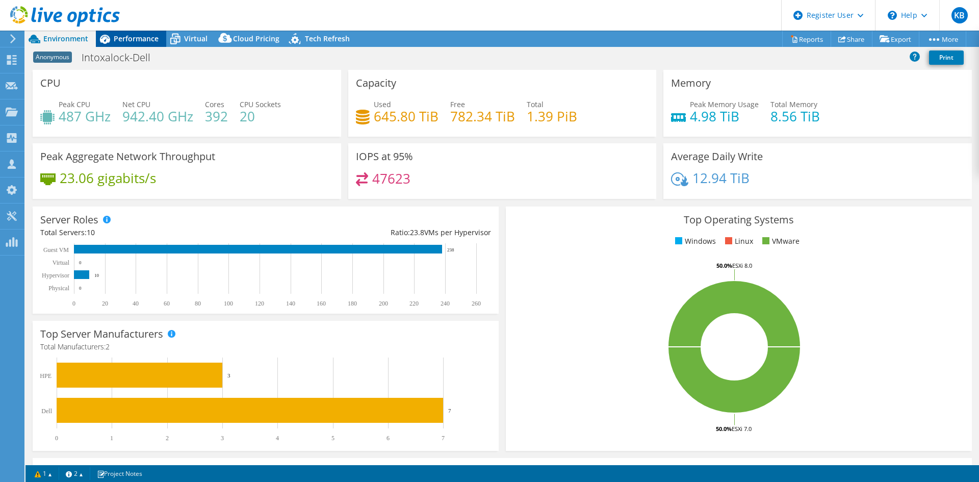
click at [139, 44] on div "Performance" at bounding box center [131, 39] width 70 height 16
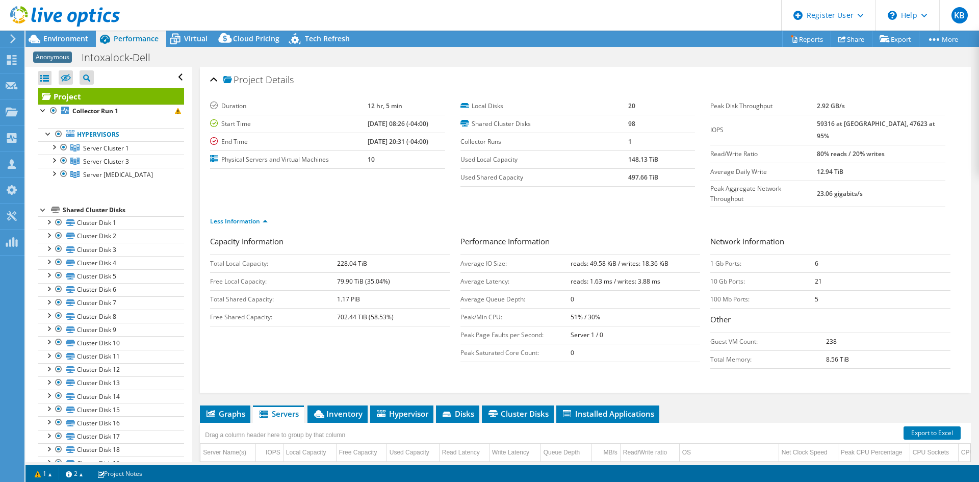
click at [80, 34] on div at bounding box center [60, 17] width 120 height 34
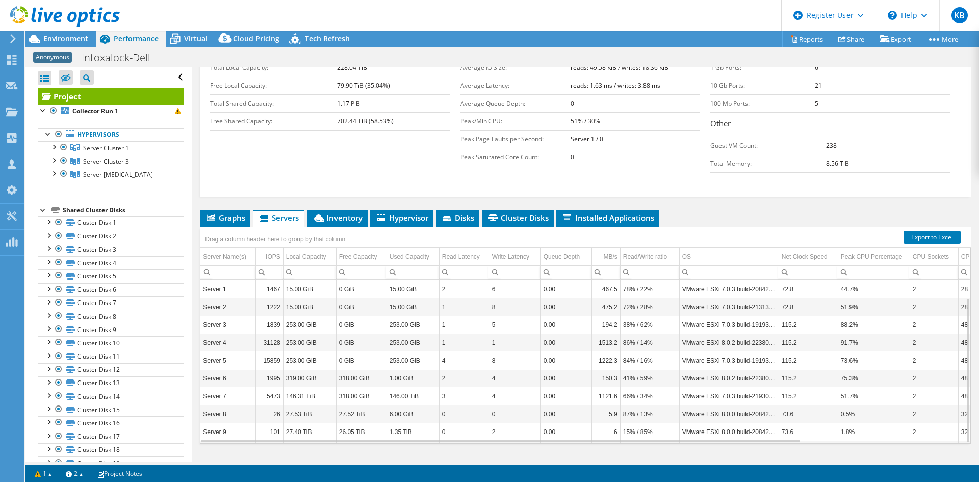
scroll to position [20, 0]
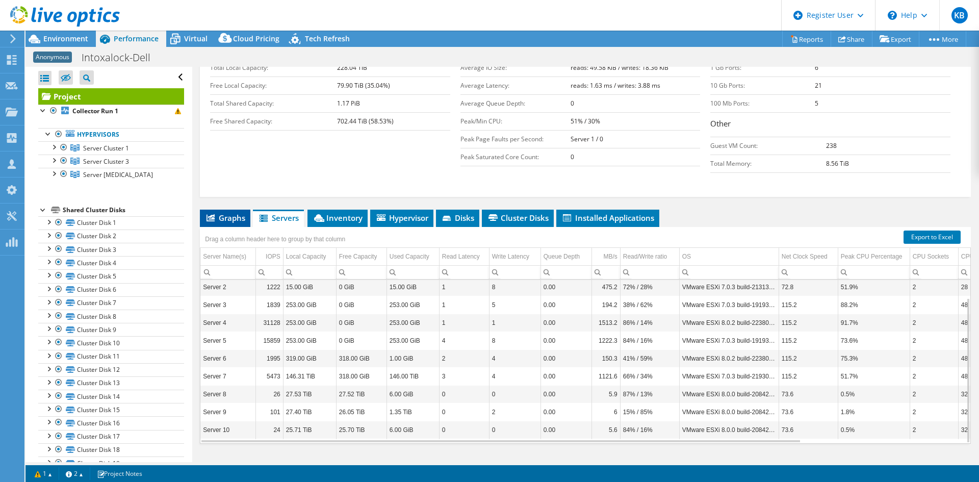
click at [227, 213] on span "Graphs" at bounding box center [225, 218] width 40 height 10
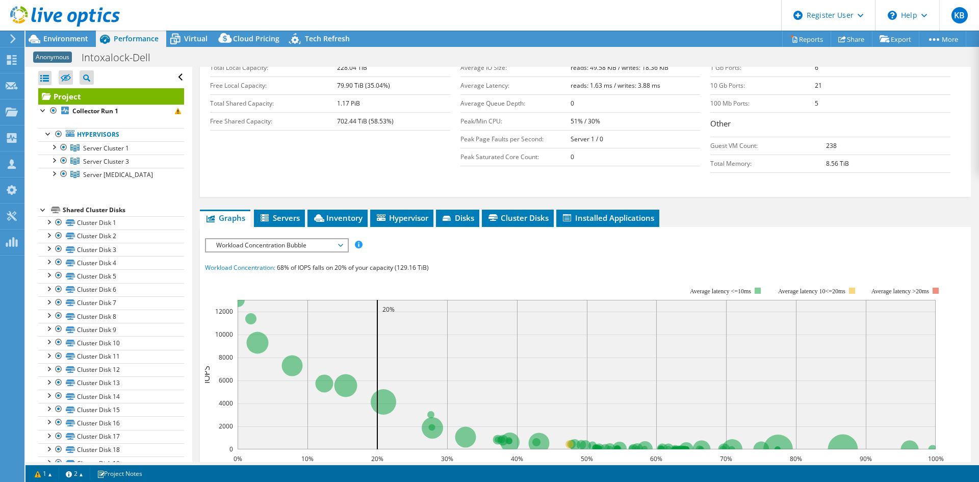
click at [77, 33] on div at bounding box center [60, 17] width 120 height 34
click at [75, 37] on span "Environment" at bounding box center [65, 39] width 45 height 10
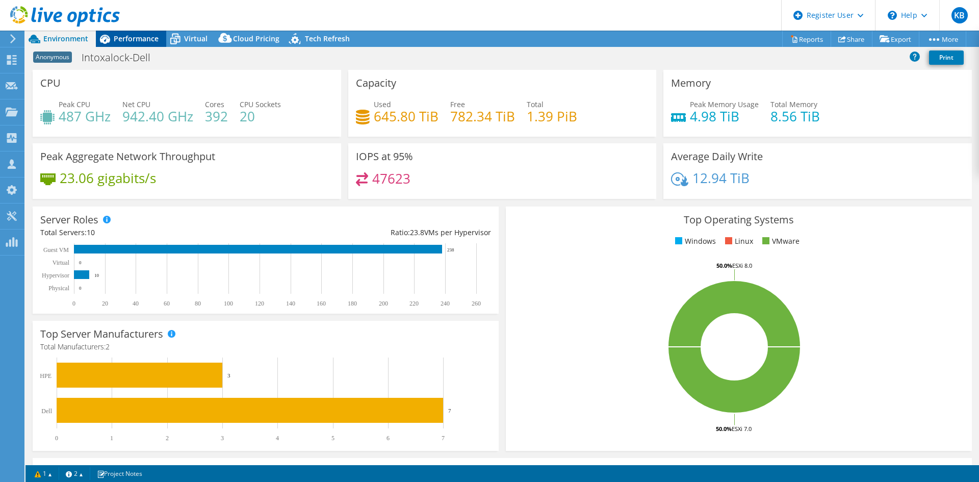
click at [134, 37] on span "Performance" at bounding box center [136, 39] width 45 height 10
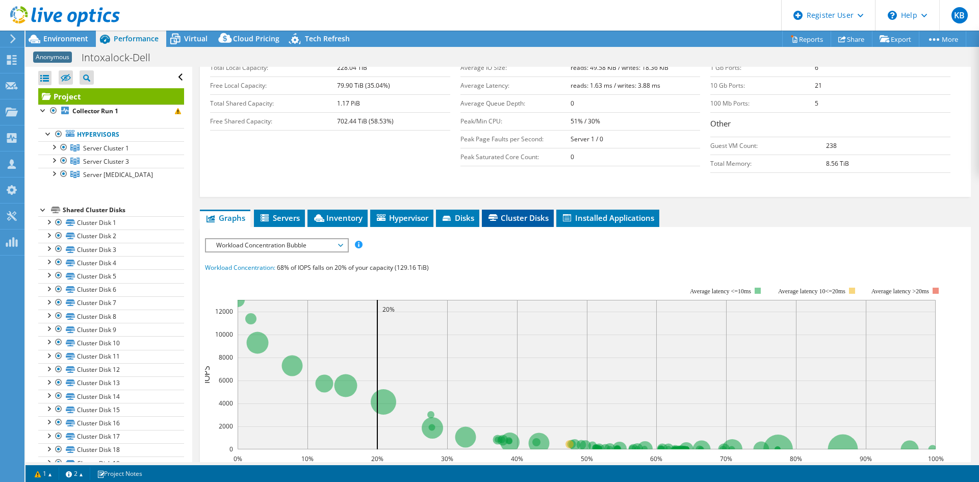
click at [530, 213] on span "Cluster Disks" at bounding box center [518, 218] width 62 height 10
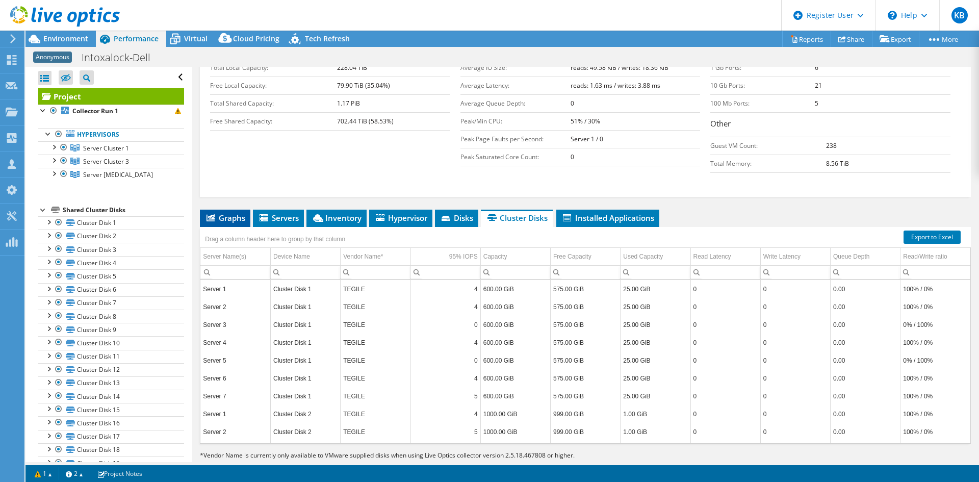
click at [243, 213] on span "Graphs" at bounding box center [225, 218] width 40 height 10
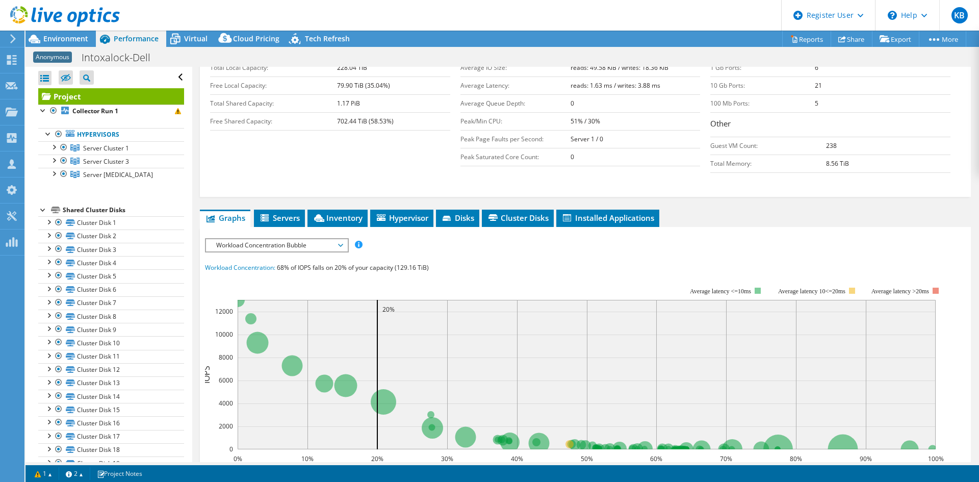
click at [334, 239] on span "Workload Concentration Bubble" at bounding box center [276, 245] width 131 height 12
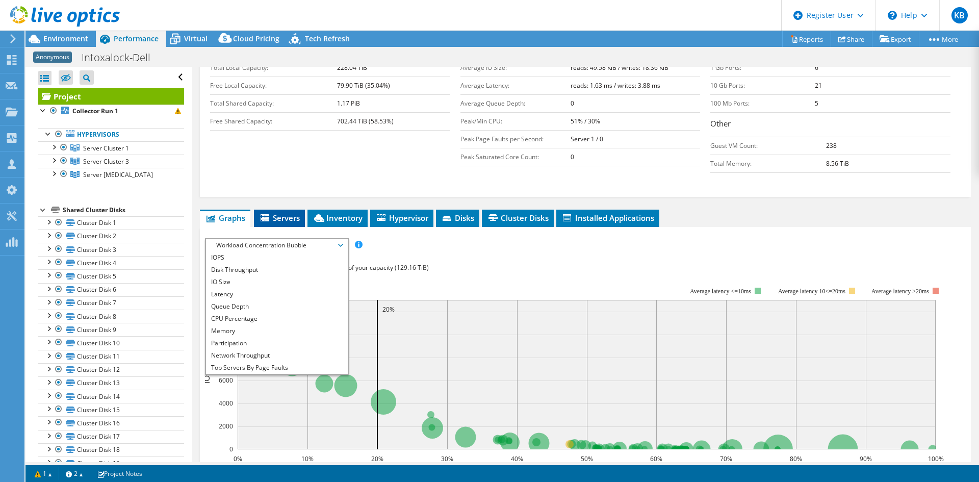
click at [301, 210] on li "Servers" at bounding box center [279, 218] width 51 height 17
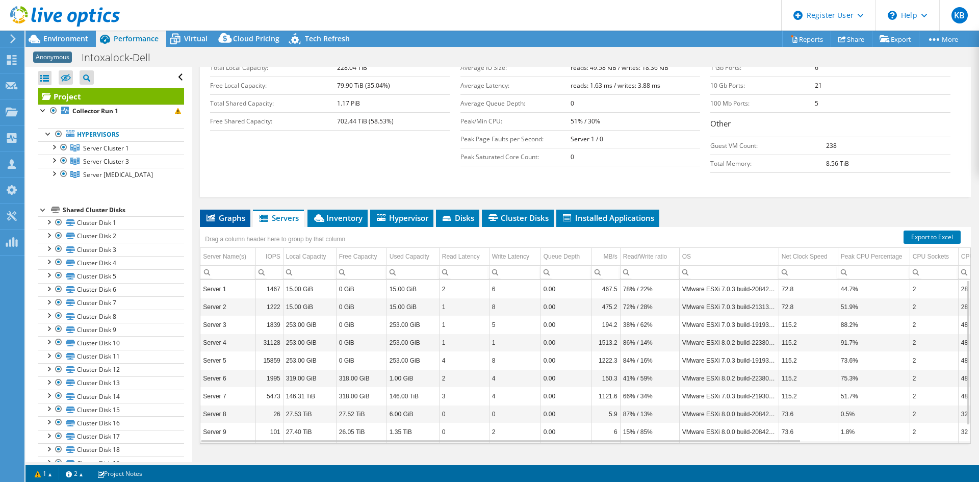
click at [241, 213] on span "Graphs" at bounding box center [225, 218] width 40 height 10
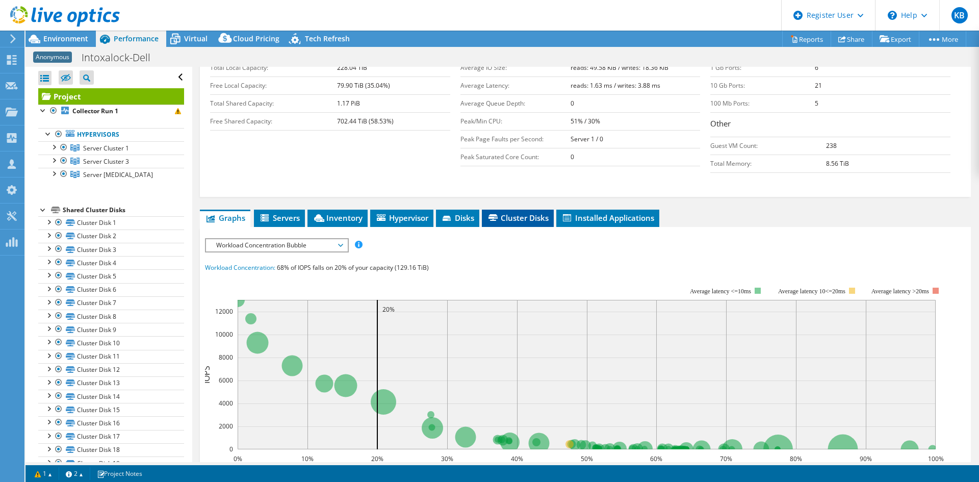
click at [506, 213] on span "Cluster Disks" at bounding box center [518, 218] width 62 height 10
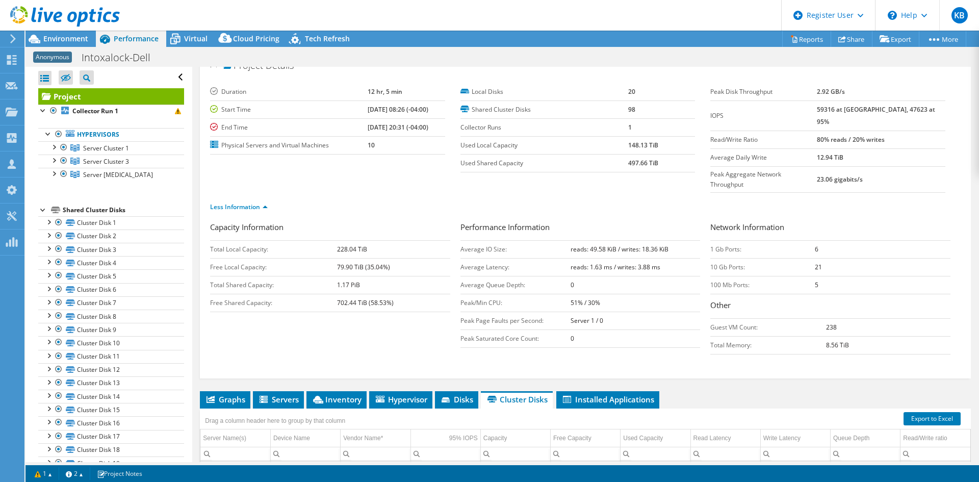
scroll to position [0, 0]
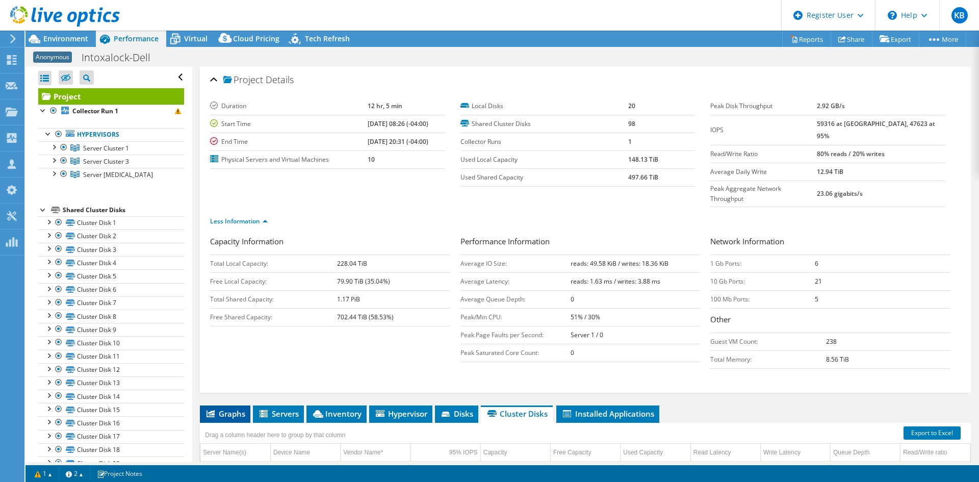
click at [226, 408] on span "Graphs" at bounding box center [225, 413] width 40 height 10
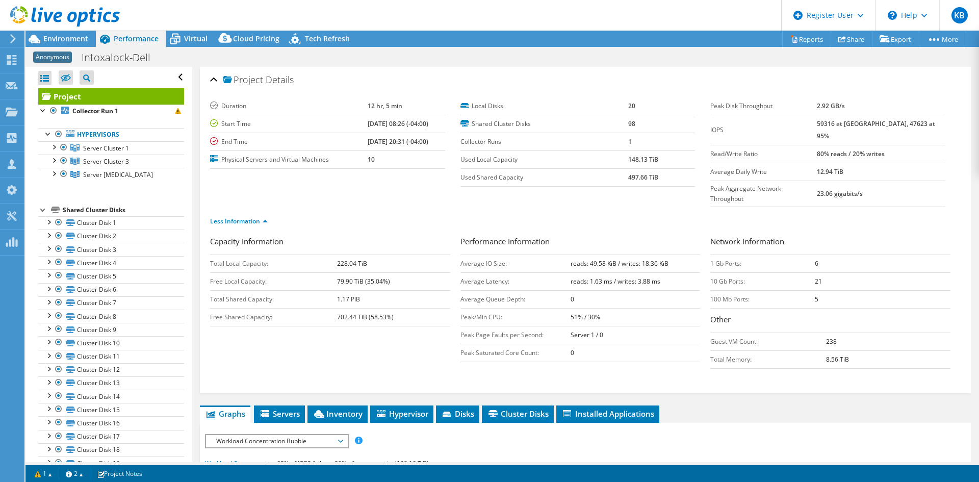
scroll to position [255, 0]
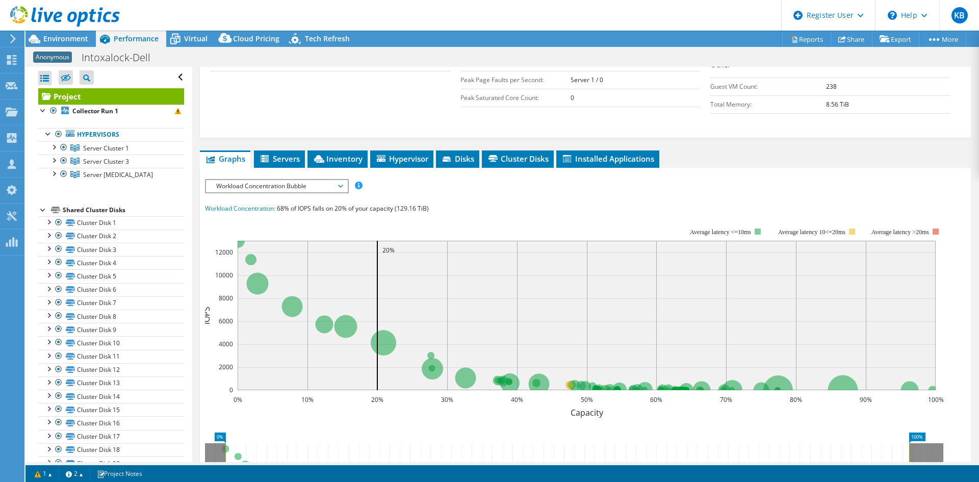
click at [341, 180] on span "Workload Concentration Bubble" at bounding box center [276, 186] width 131 height 12
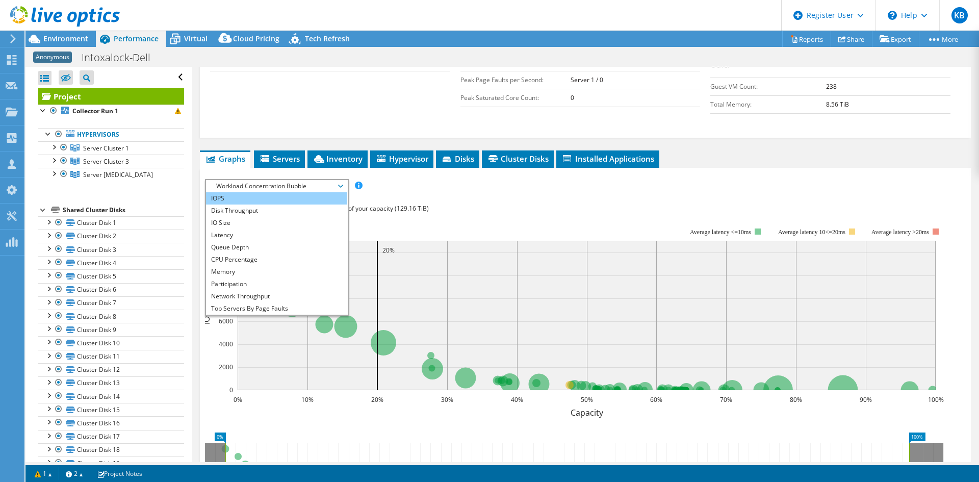
click at [273, 192] on li "IOPS" at bounding box center [276, 198] width 141 height 12
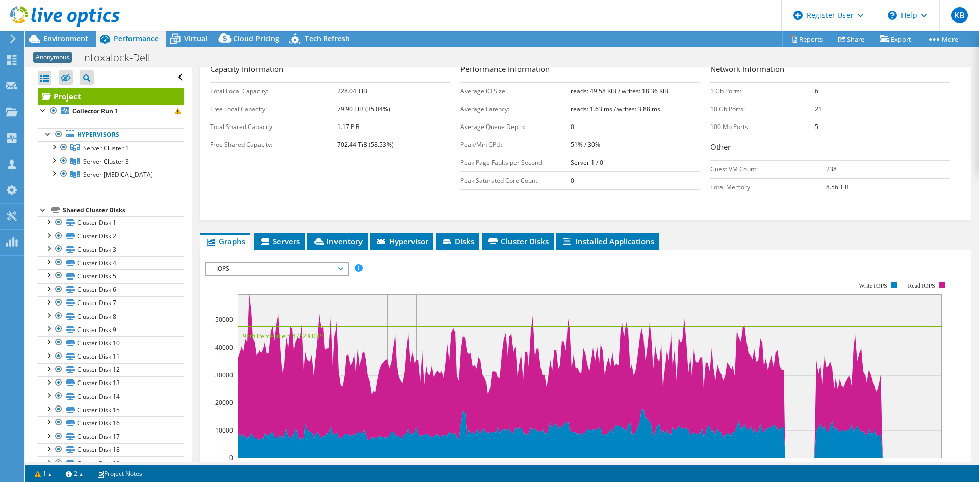
scroll to position [204, 0]
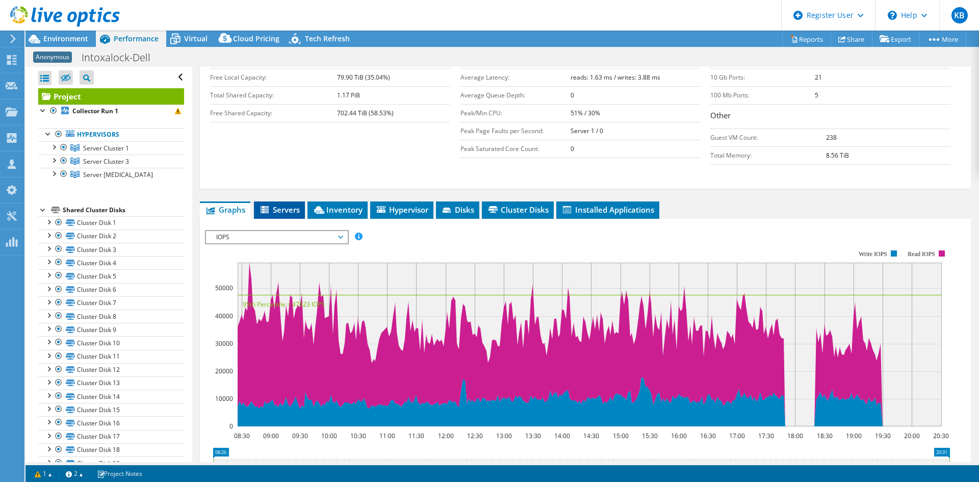
click at [276, 204] on span "Servers" at bounding box center [279, 209] width 41 height 10
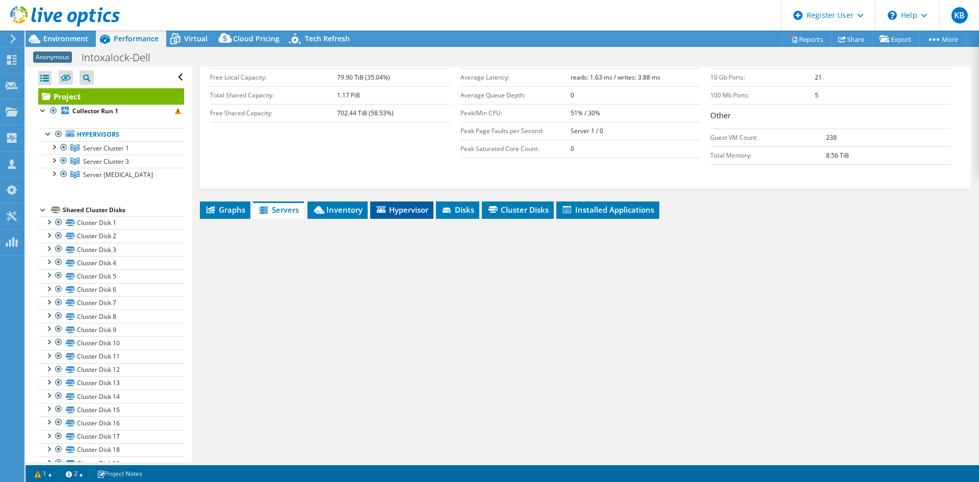
scroll to position [196, 0]
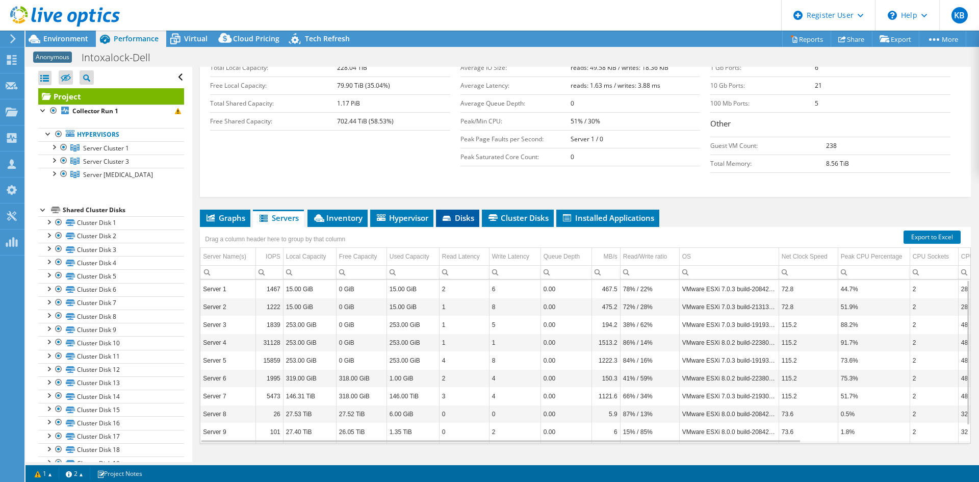
click at [463, 213] on span "Disks" at bounding box center [457, 218] width 33 height 10
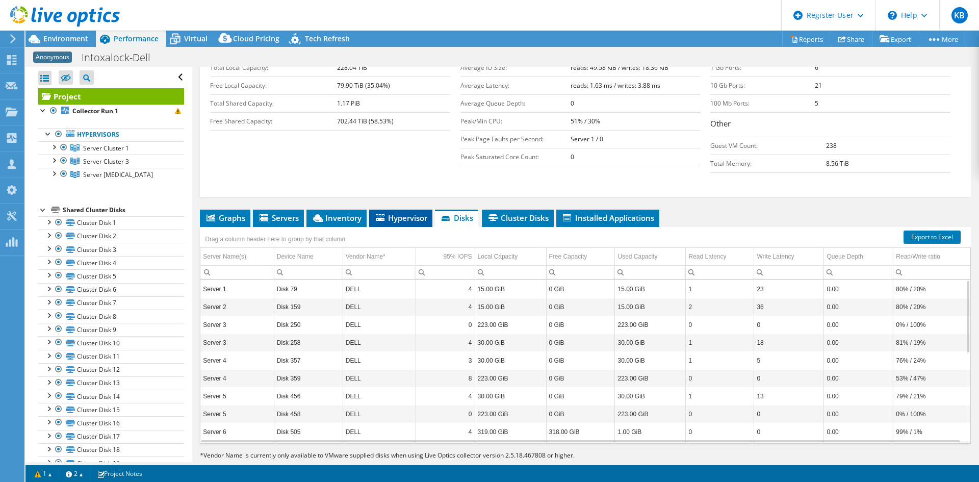
click at [400, 213] on span "Hypervisor" at bounding box center [400, 218] width 53 height 10
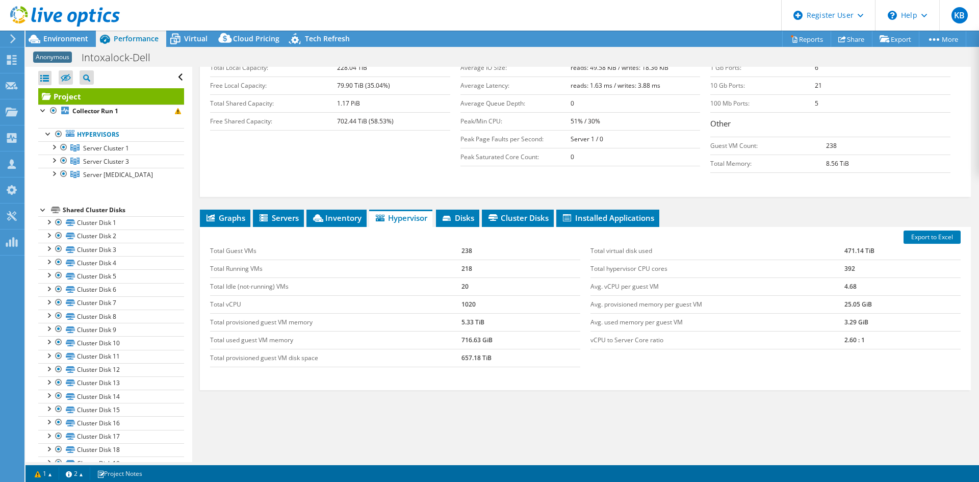
scroll to position [0, 0]
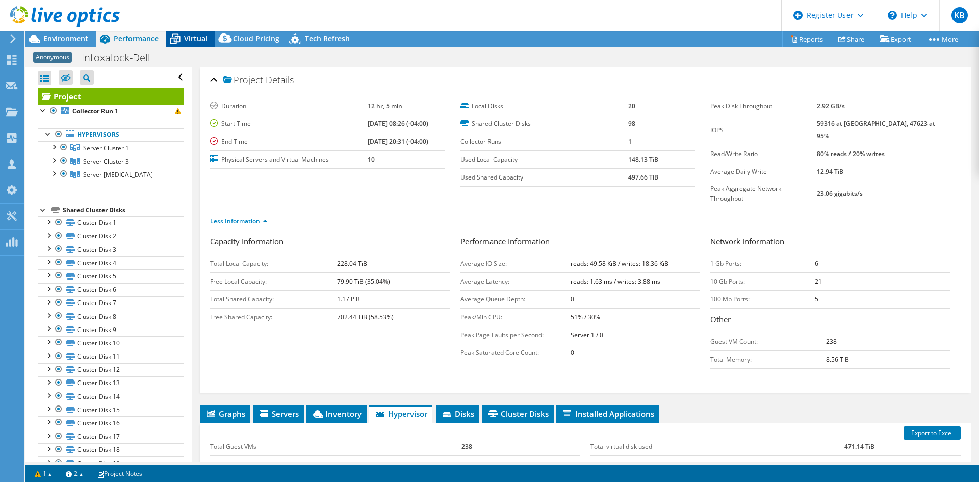
click at [192, 41] on span "Virtual" at bounding box center [195, 39] width 23 height 10
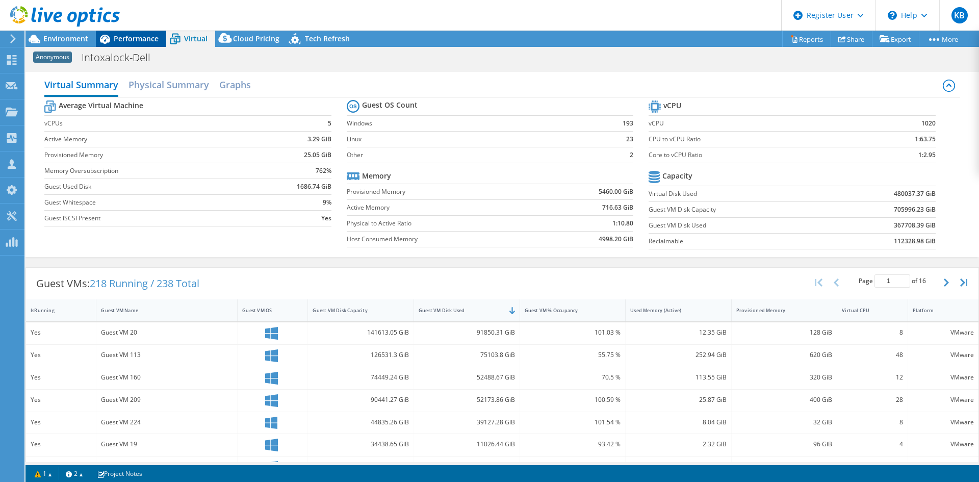
click at [136, 39] on span "Performance" at bounding box center [136, 39] width 45 height 10
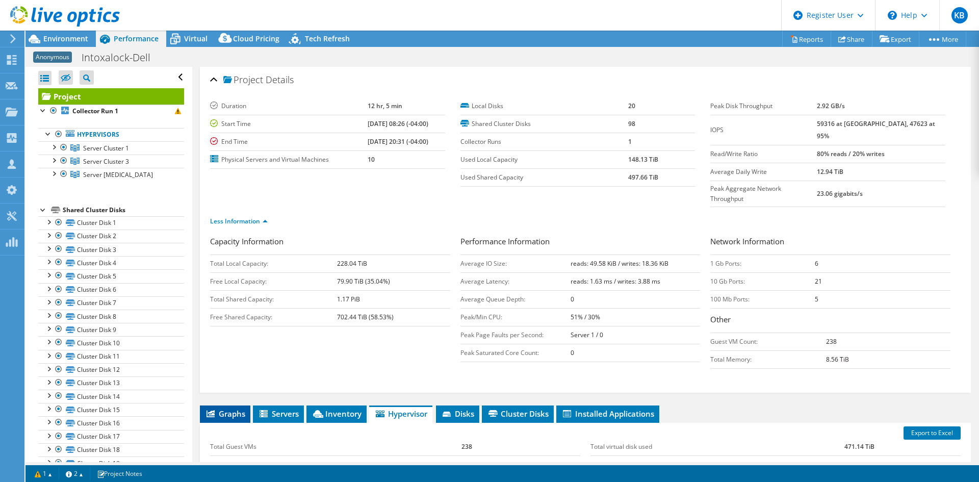
click at [218, 408] on span "Graphs" at bounding box center [225, 413] width 40 height 10
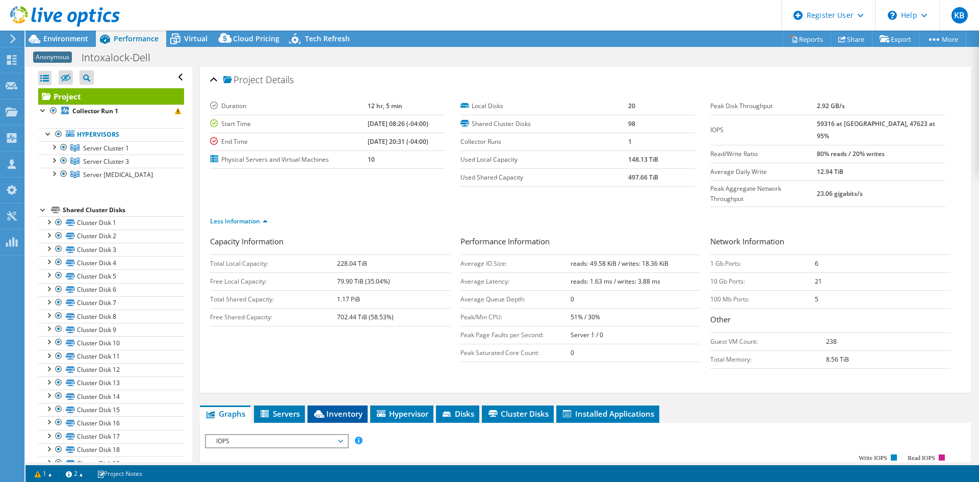
scroll to position [153, 0]
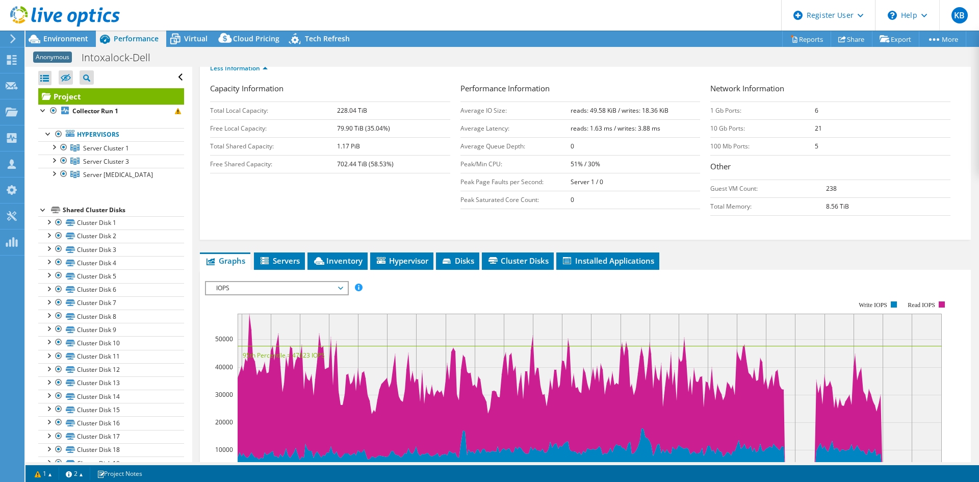
click at [337, 282] on span "IOPS" at bounding box center [276, 288] width 131 height 12
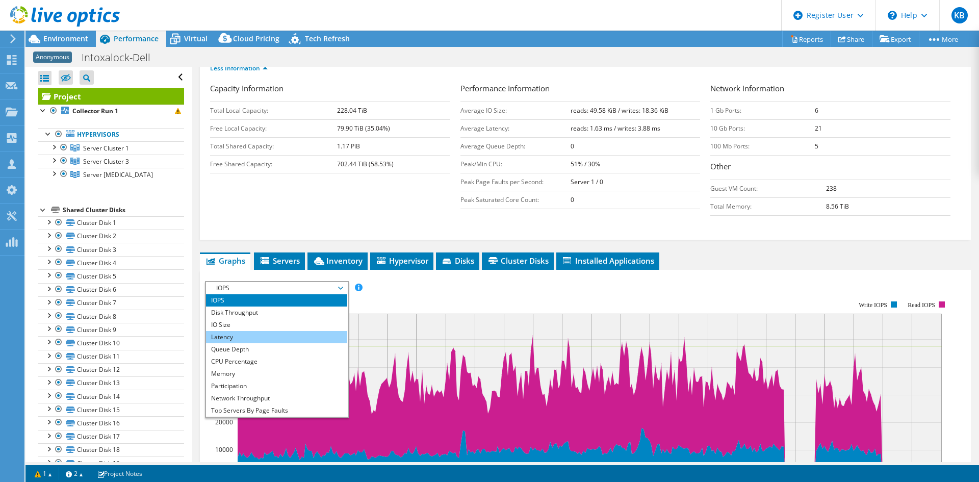
click at [295, 331] on li "Latency" at bounding box center [276, 337] width 141 height 12
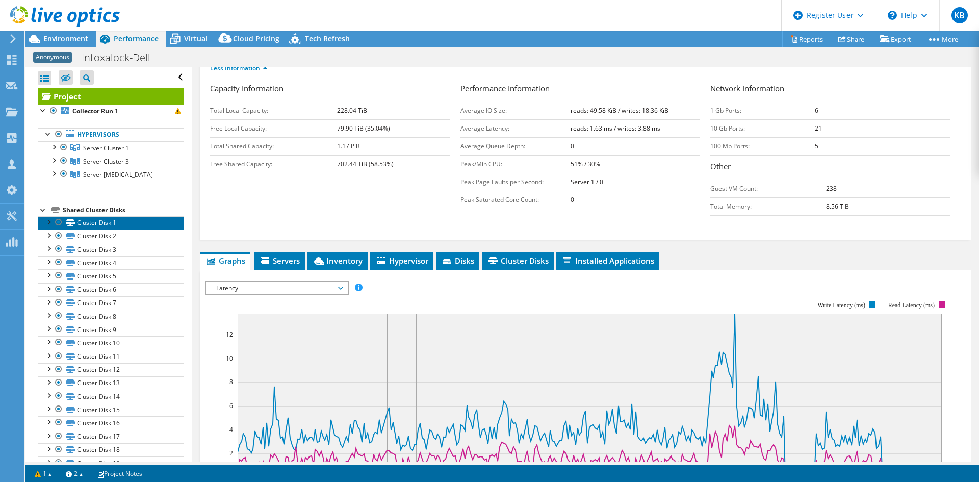
click at [100, 225] on link "Cluster Disk 1" at bounding box center [111, 222] width 146 height 13
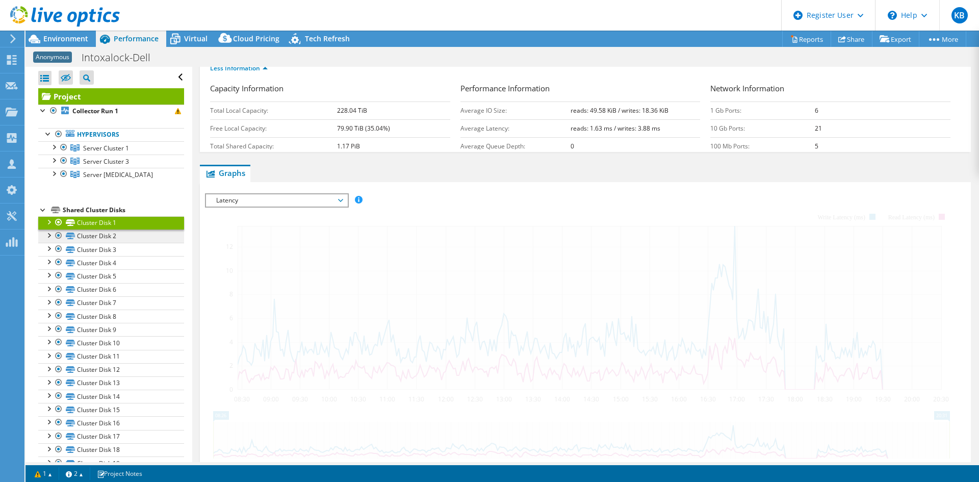
scroll to position [196, 0]
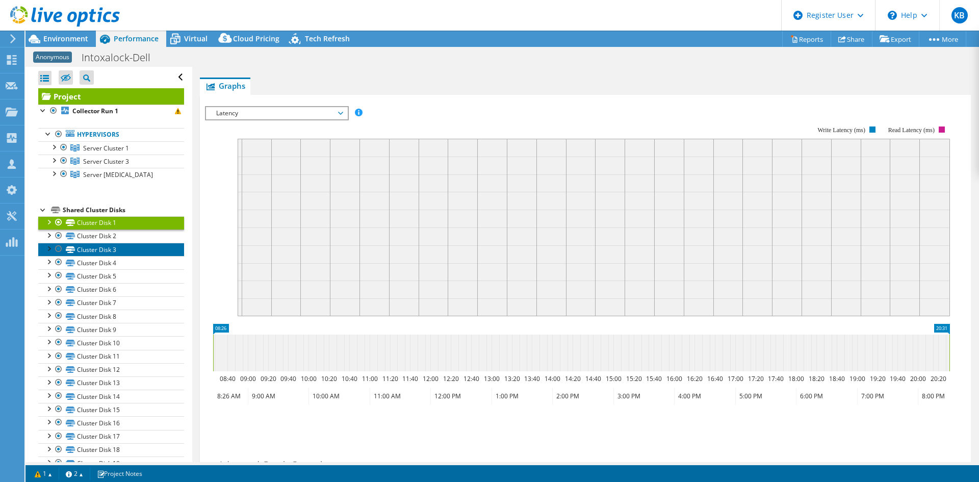
click at [110, 248] on link "Cluster Disk 3" at bounding box center [111, 249] width 146 height 13
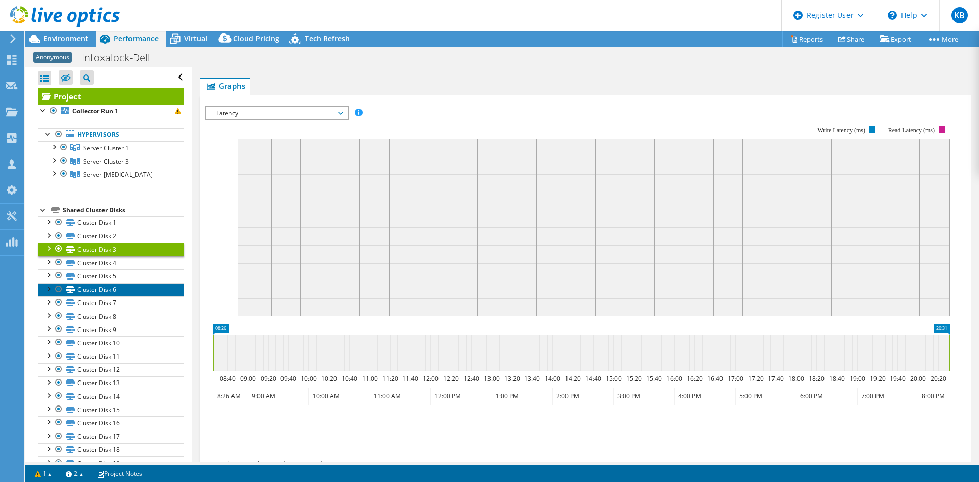
click at [149, 290] on link "Cluster Disk 6" at bounding box center [111, 289] width 146 height 13
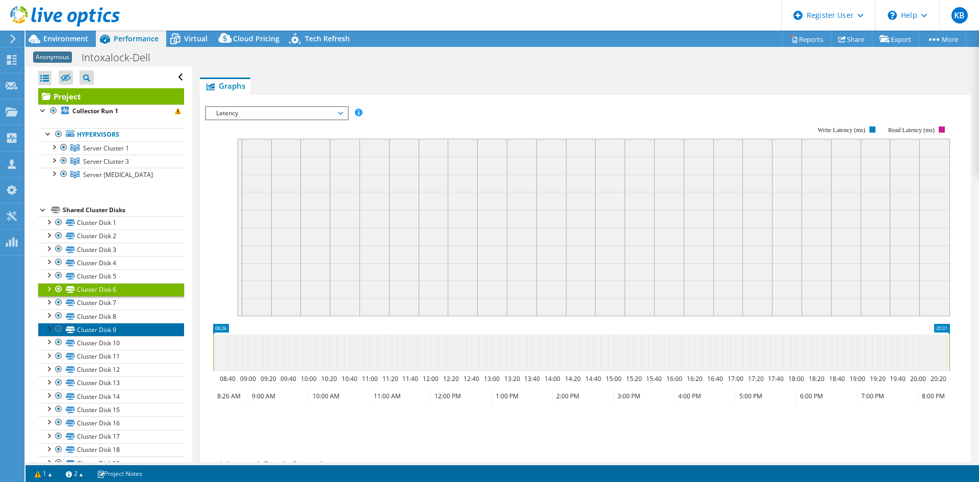
click at [119, 324] on link "Cluster Disk 9" at bounding box center [111, 329] width 146 height 13
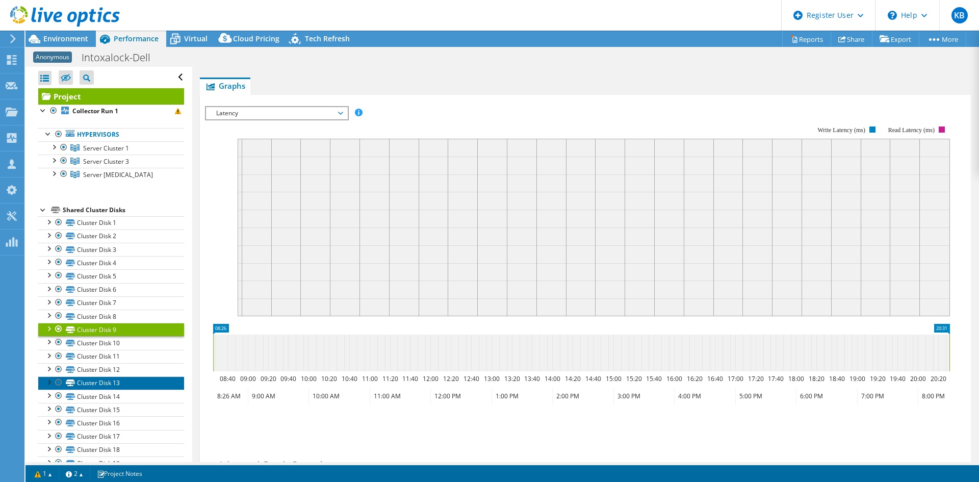
click at [121, 381] on link "Cluster Disk 13" at bounding box center [111, 382] width 146 height 13
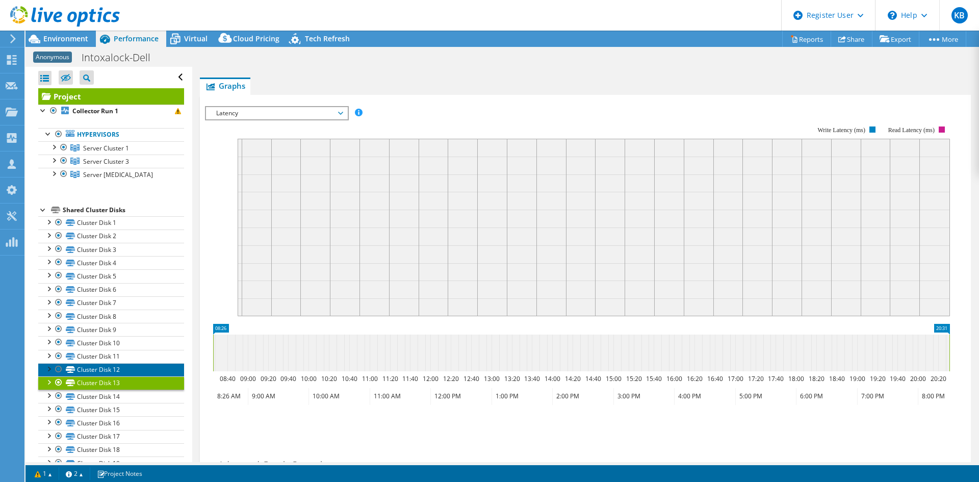
click at [118, 364] on link "Cluster Disk 12" at bounding box center [111, 369] width 146 height 13
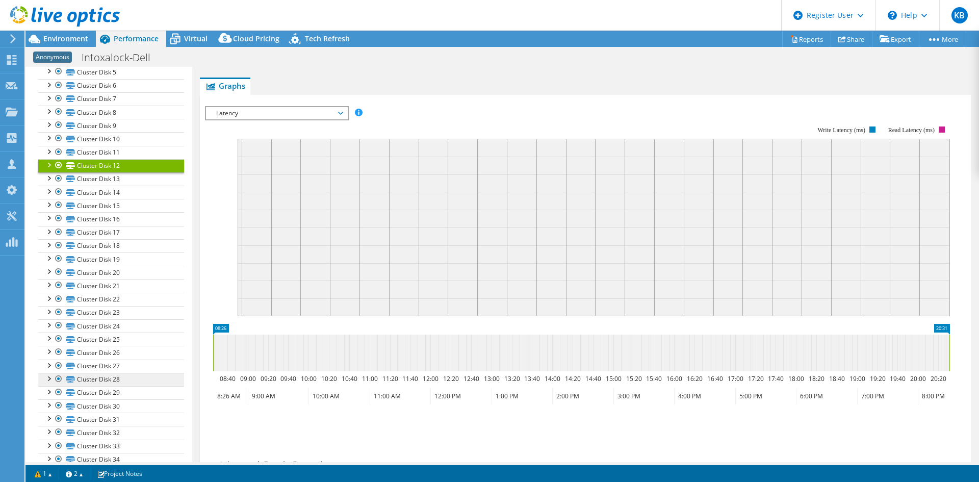
scroll to position [510, 0]
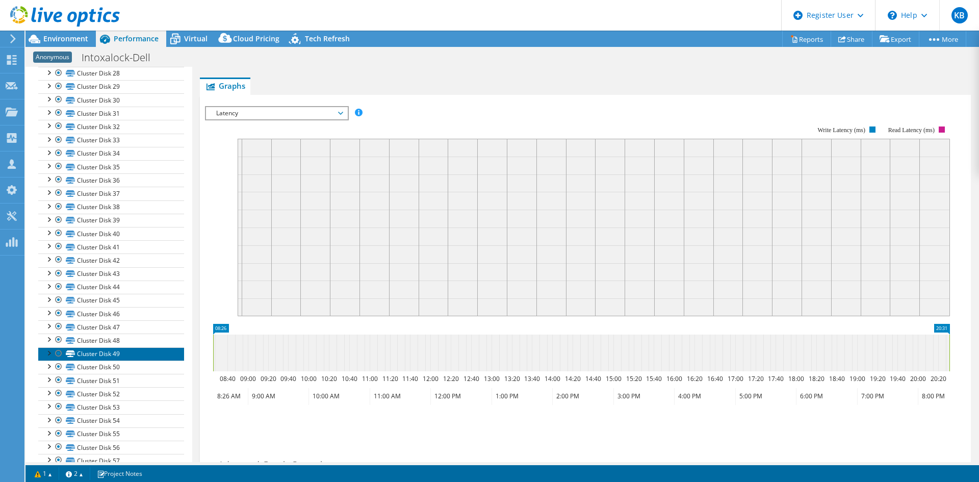
click at [115, 354] on link "Cluster Disk 49" at bounding box center [111, 353] width 146 height 13
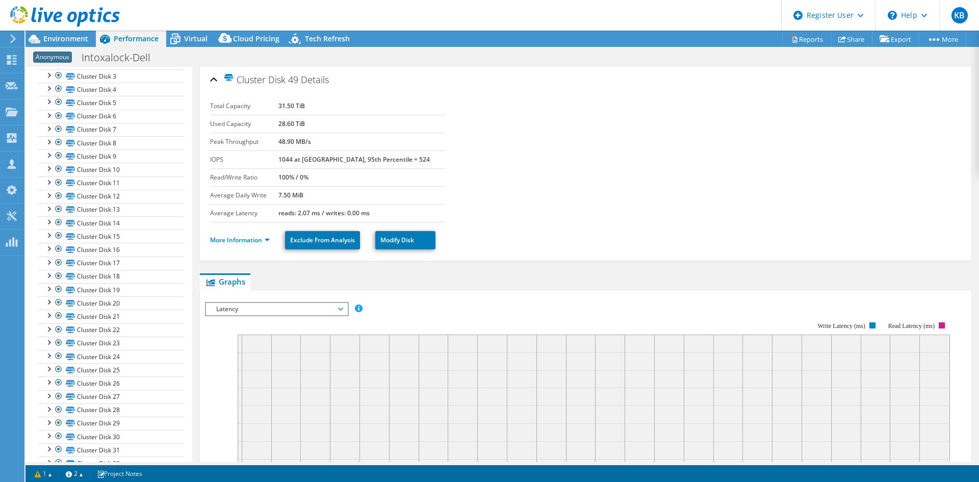
scroll to position [0, 0]
